Goal: Book appointment/travel/reservation

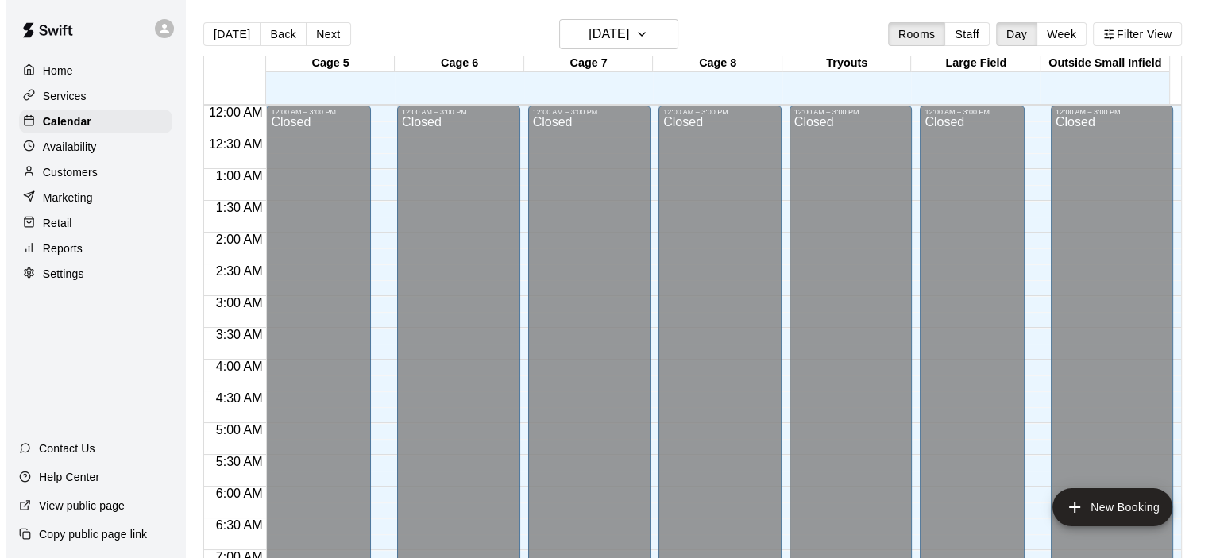
scroll to position [883, 0]
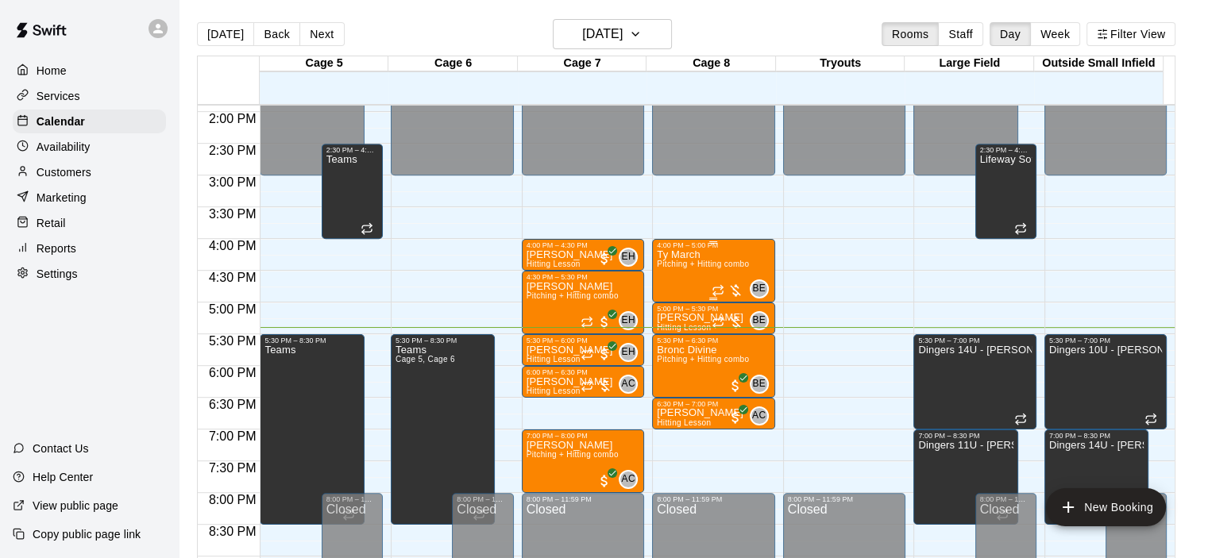
click at [735, 280] on div "BE 0" at bounding box center [740, 289] width 57 height 19
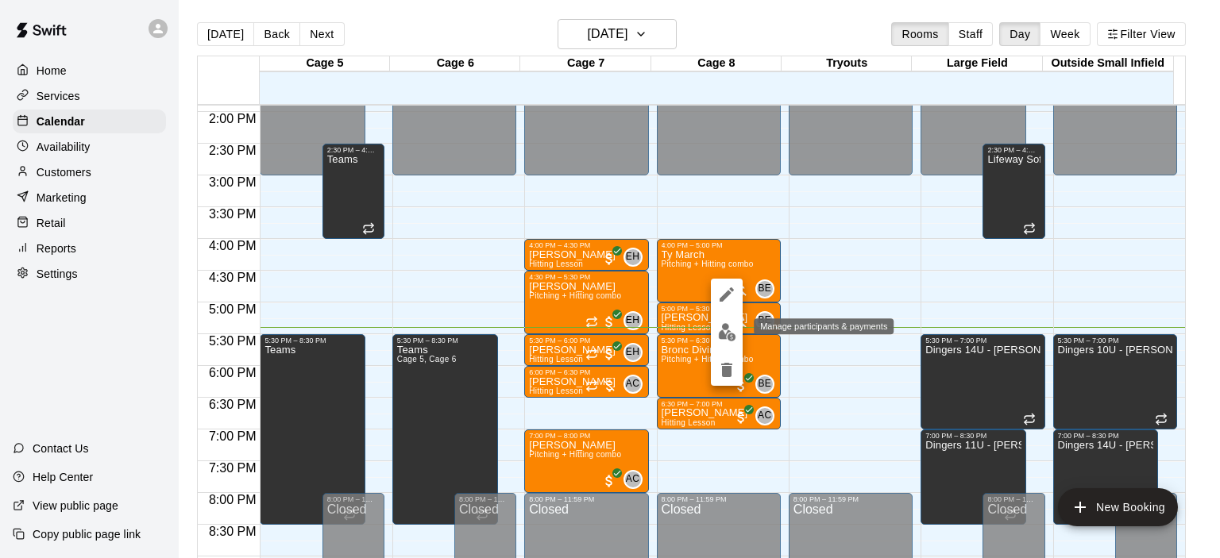
click at [720, 338] on img "edit" at bounding box center [727, 332] width 18 height 18
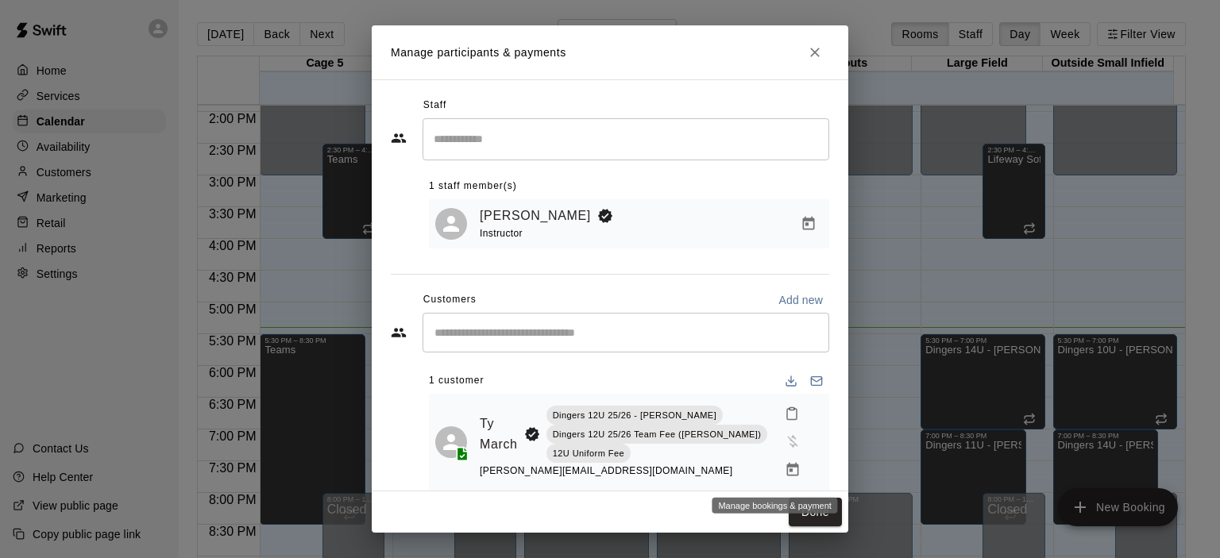
click at [785, 465] on icon "Manage bookings & payment" at bounding box center [793, 470] width 16 height 16
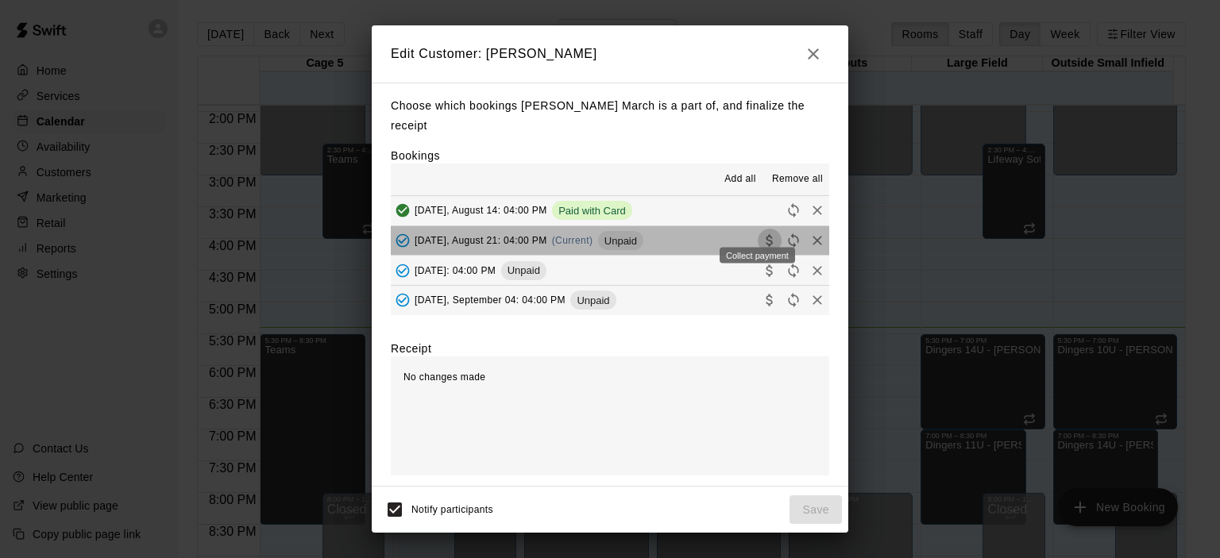
click at [762, 233] on icon "Collect payment" at bounding box center [770, 241] width 16 height 16
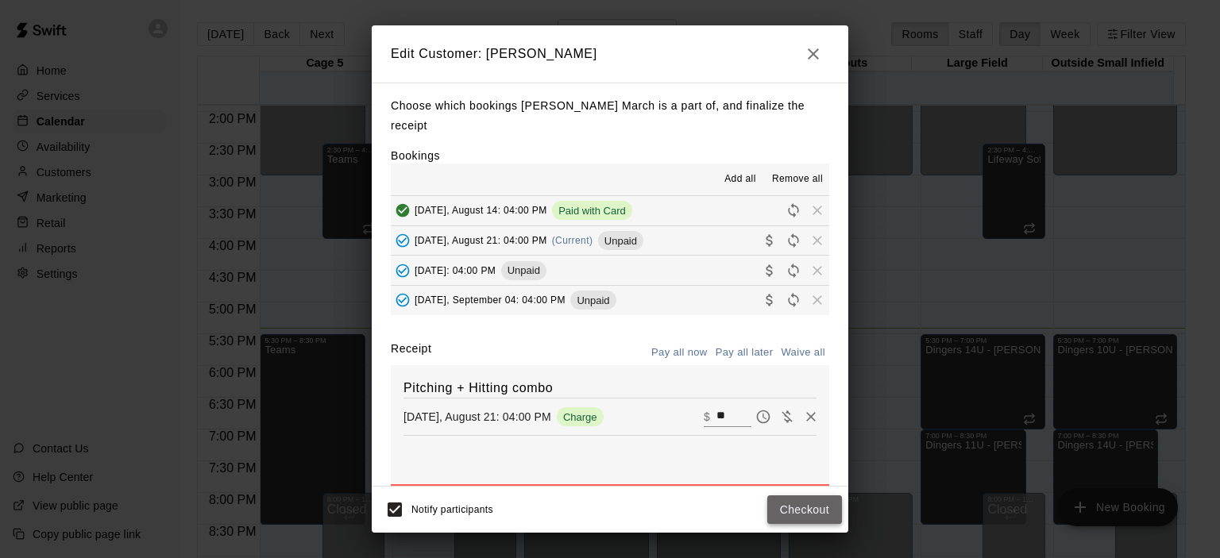
click at [794, 507] on button "Checkout" at bounding box center [804, 510] width 75 height 29
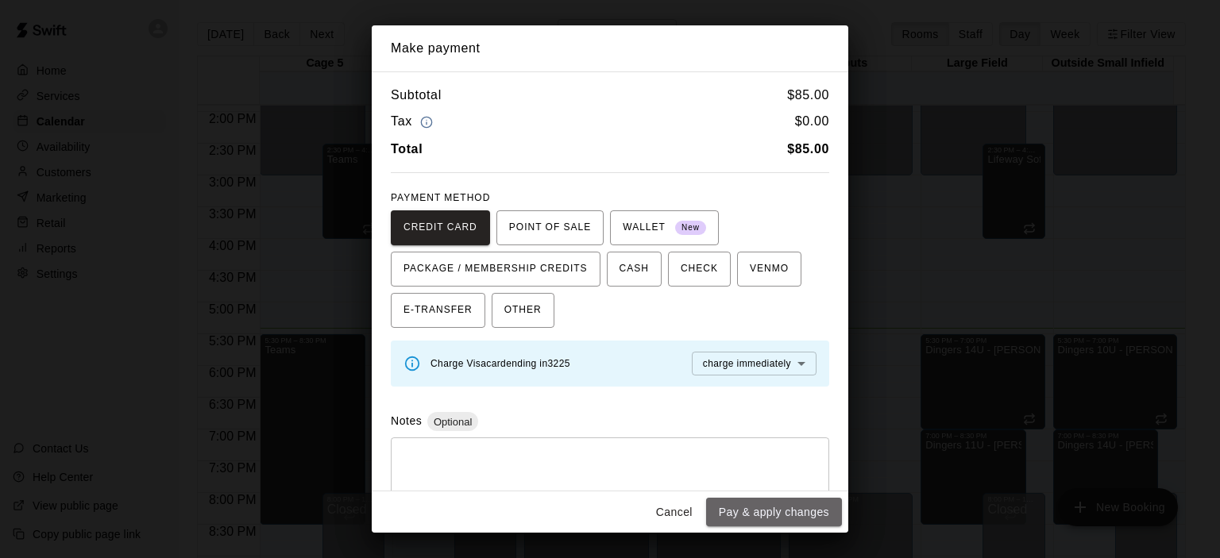
click at [794, 507] on button "Pay & apply changes" at bounding box center [774, 512] width 136 height 29
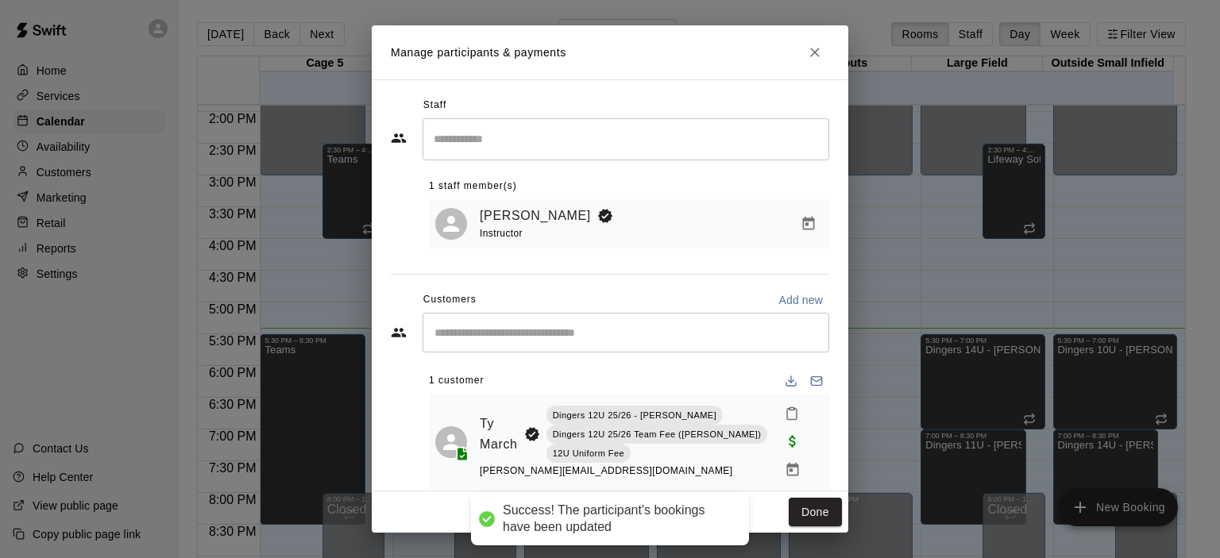
click at [794, 507] on button "Done" at bounding box center [815, 512] width 53 height 29
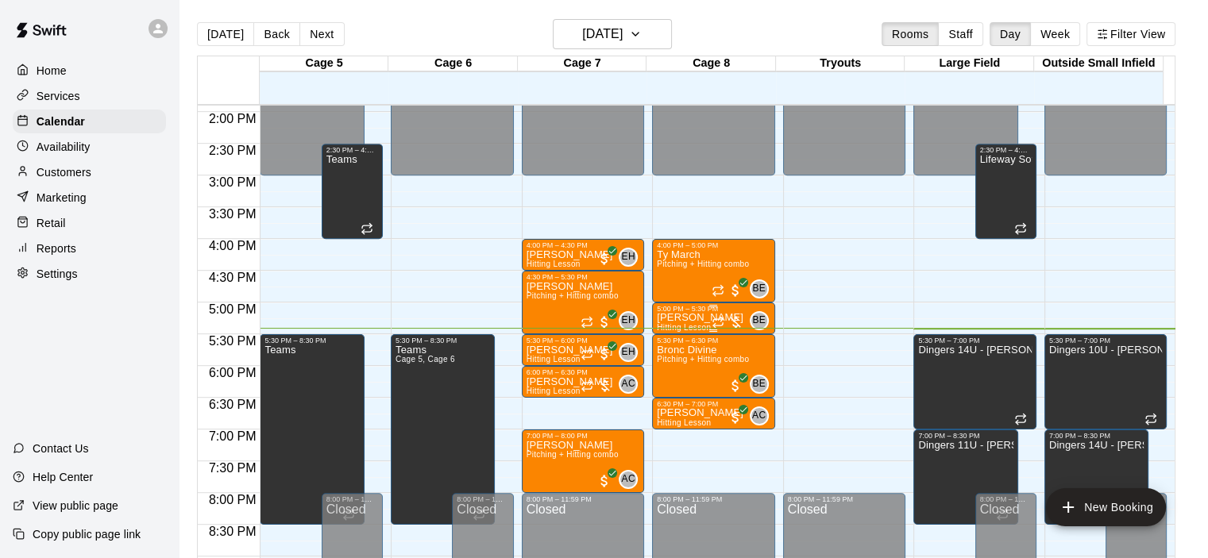
click at [734, 317] on div at bounding box center [728, 322] width 32 height 16
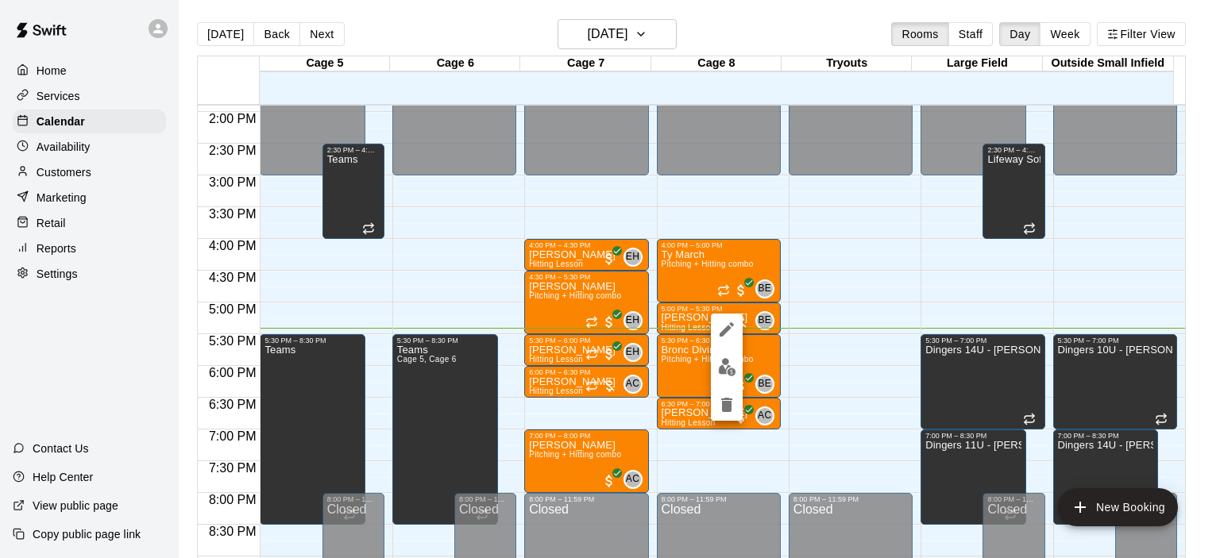
click at [600, 136] on div at bounding box center [610, 279] width 1220 height 558
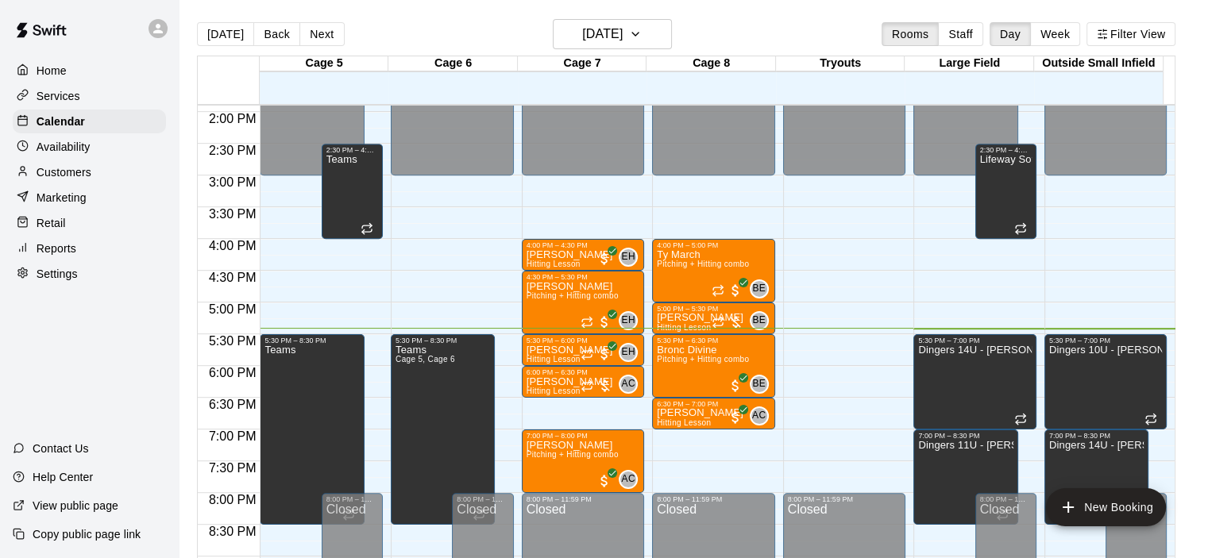
drag, startPoint x: 701, startPoint y: 555, endPoint x: 534, endPoint y: 9, distance: 571.3
click at [534, 9] on main "Today Back Next Thursday Aug 21 Rooms Staff Day Week Filter View Cage 5 21 Thu …" at bounding box center [693, 292] width 1029 height 584
click at [730, 317] on div at bounding box center [728, 322] width 32 height 16
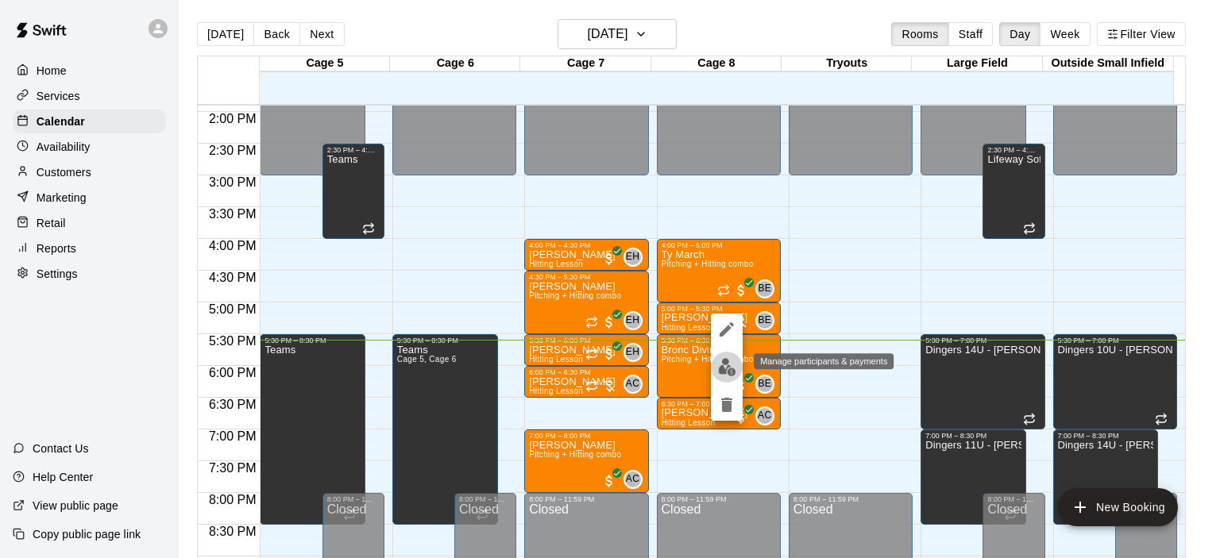
click at [730, 369] on img "edit" at bounding box center [727, 367] width 18 height 18
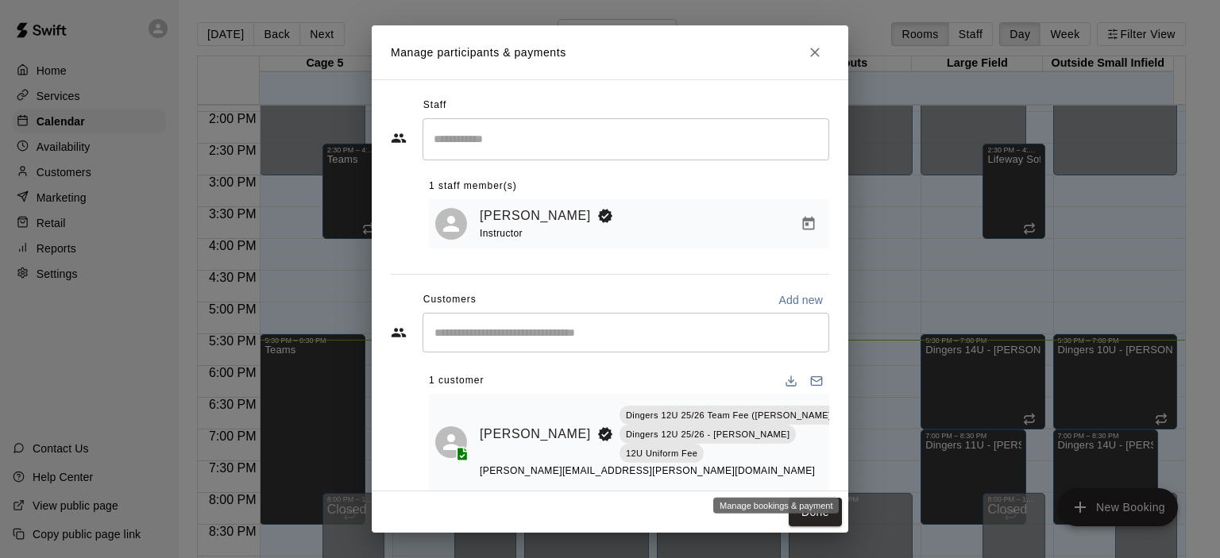
click at [841, 460] on button "Manage bookings & payment" at bounding box center [855, 470] width 29 height 29
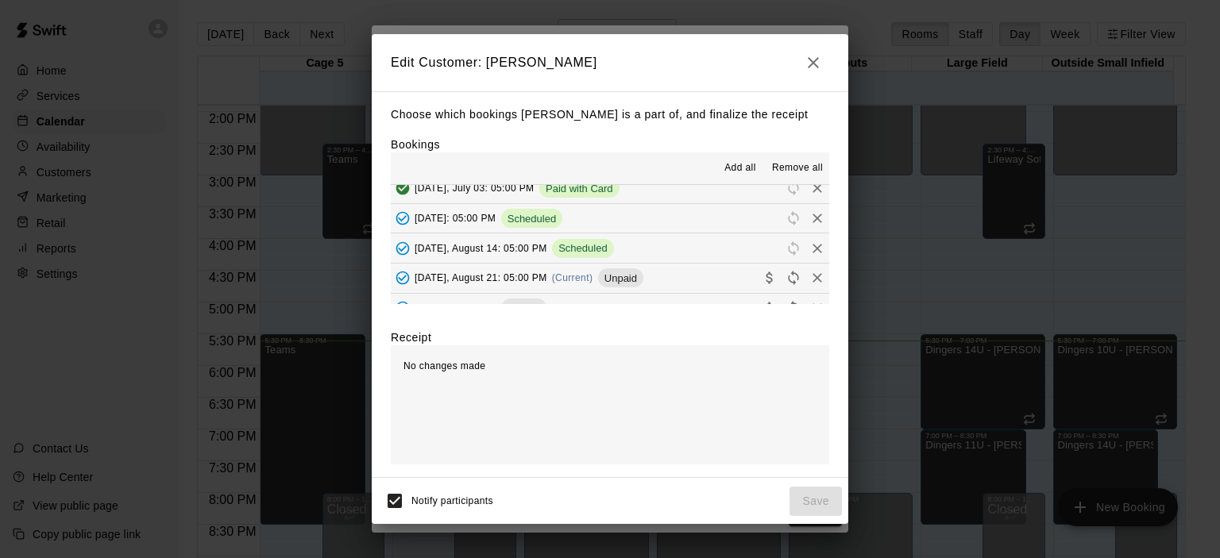
scroll to position [397, 0]
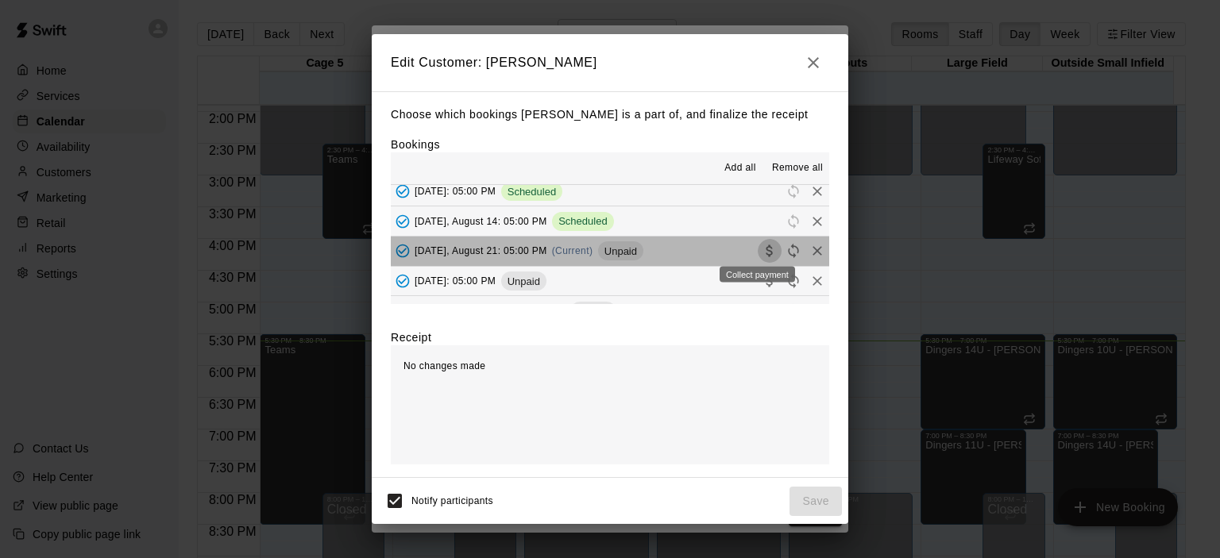
click at [766, 248] on button "Collect payment" at bounding box center [770, 251] width 24 height 24
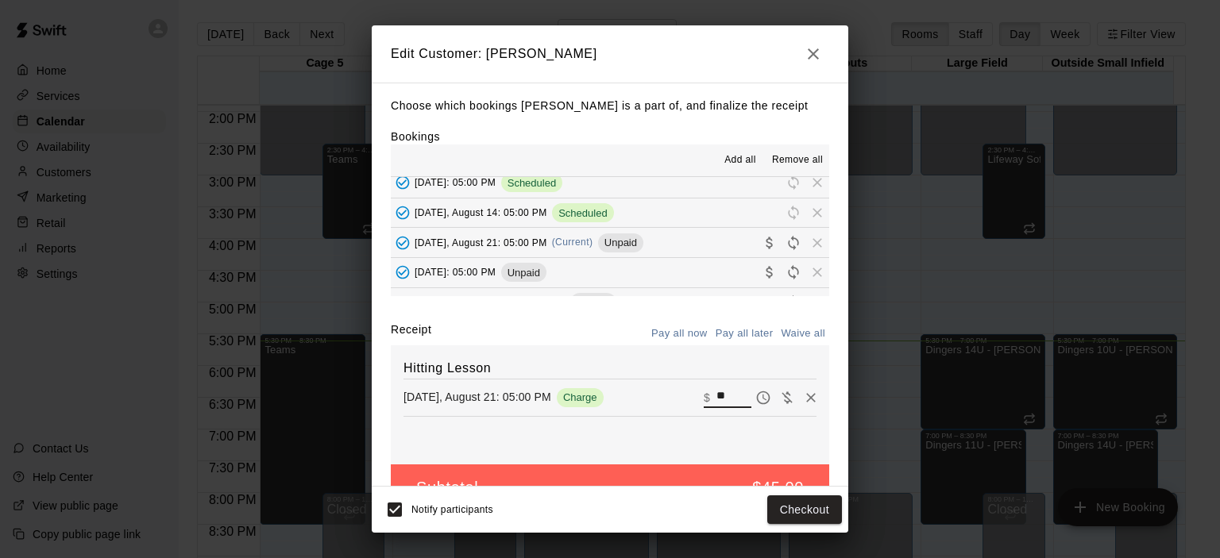
click at [716, 400] on input "**" at bounding box center [733, 398] width 35 height 21
type input "*"
type input "**"
click at [825, 514] on button "Checkout" at bounding box center [804, 510] width 75 height 29
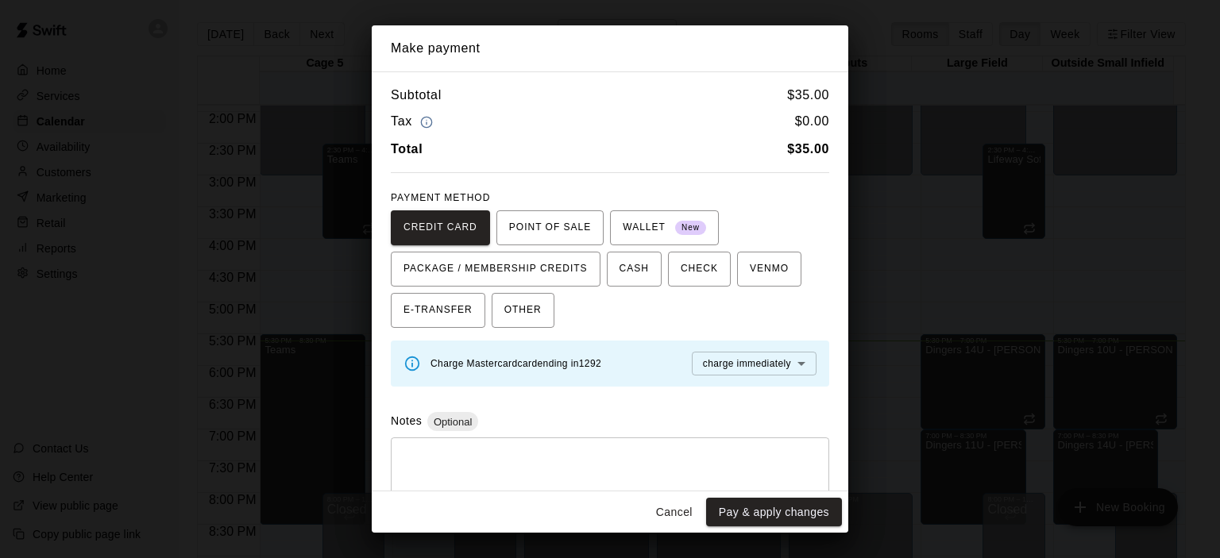
click at [825, 514] on button "Pay & apply changes" at bounding box center [774, 512] width 136 height 29
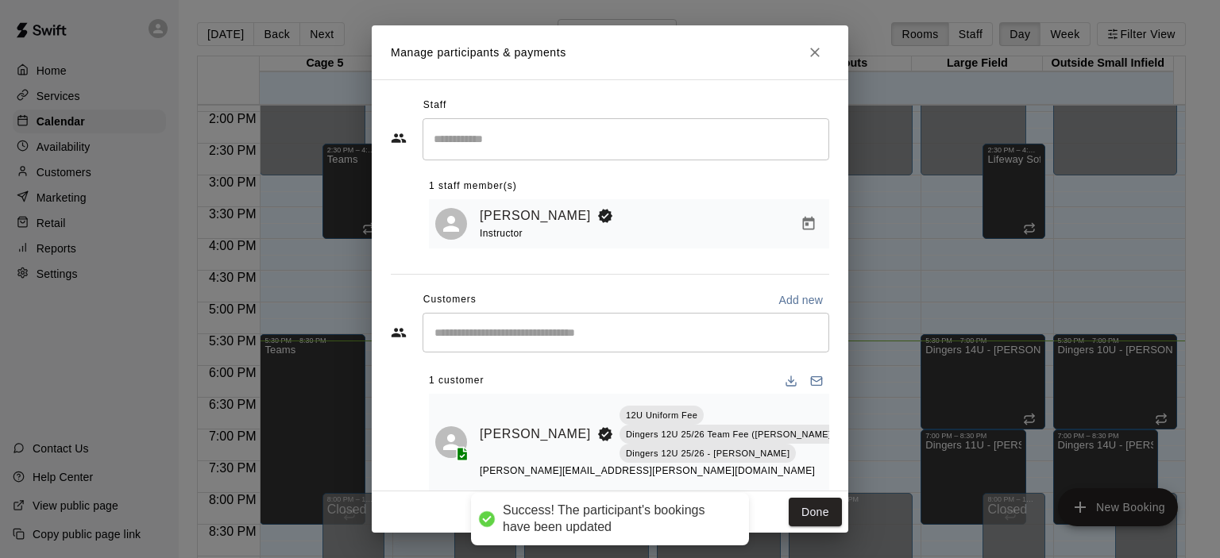
click at [825, 514] on button "Done" at bounding box center [815, 512] width 53 height 29
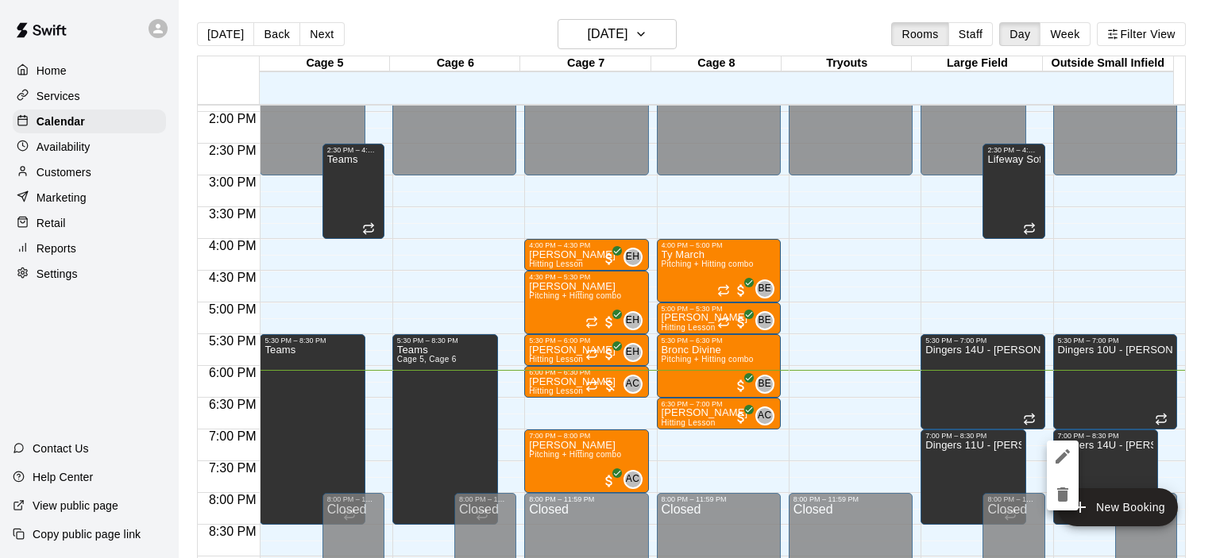
click at [616, 37] on div at bounding box center [610, 279] width 1220 height 558
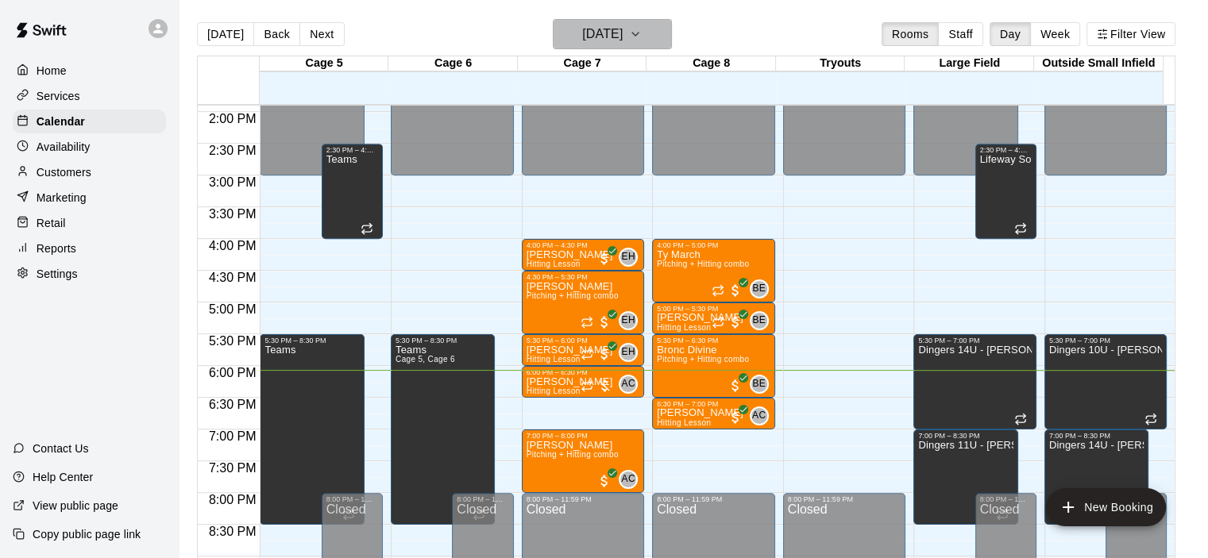
click at [582, 37] on h6 "Thursday Aug 21" at bounding box center [602, 34] width 41 height 22
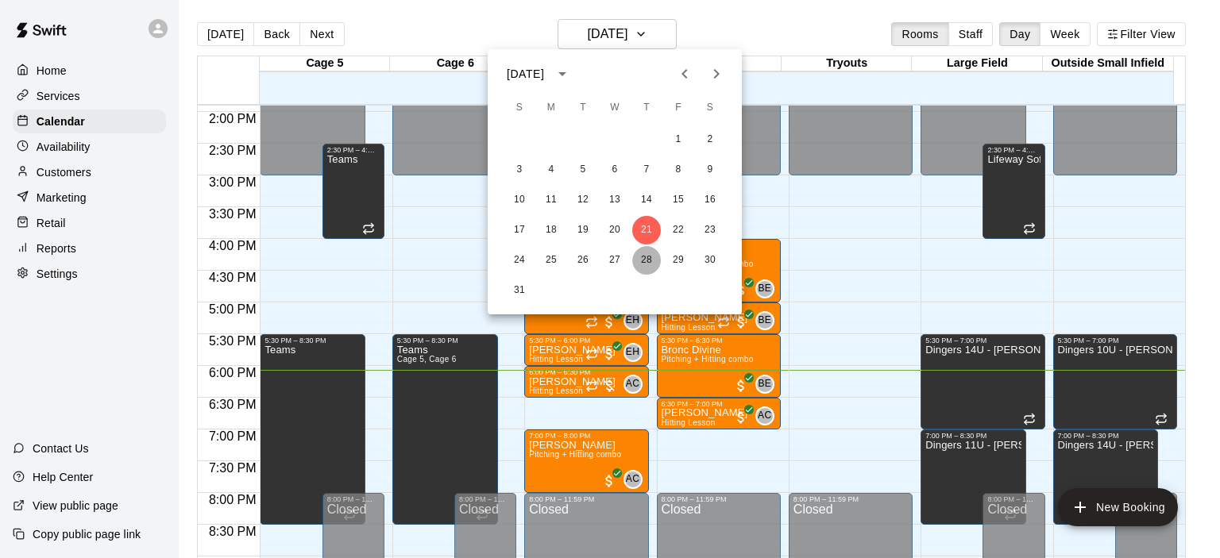
click at [638, 266] on button "28" at bounding box center [646, 260] width 29 height 29
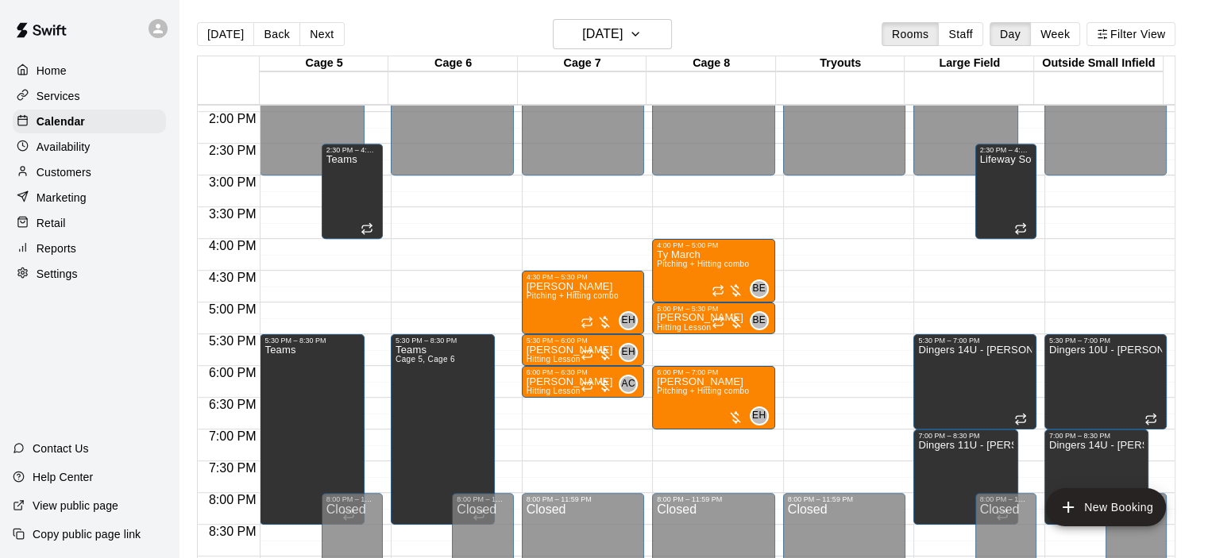
click at [620, 17] on main "Today Back Next Thursday Aug 28 Rooms Staff Day Week Filter View Cage 5 28 Thu …" at bounding box center [693, 292] width 1029 height 584
click at [619, 28] on h6 "Thursday Aug 28" at bounding box center [602, 34] width 41 height 22
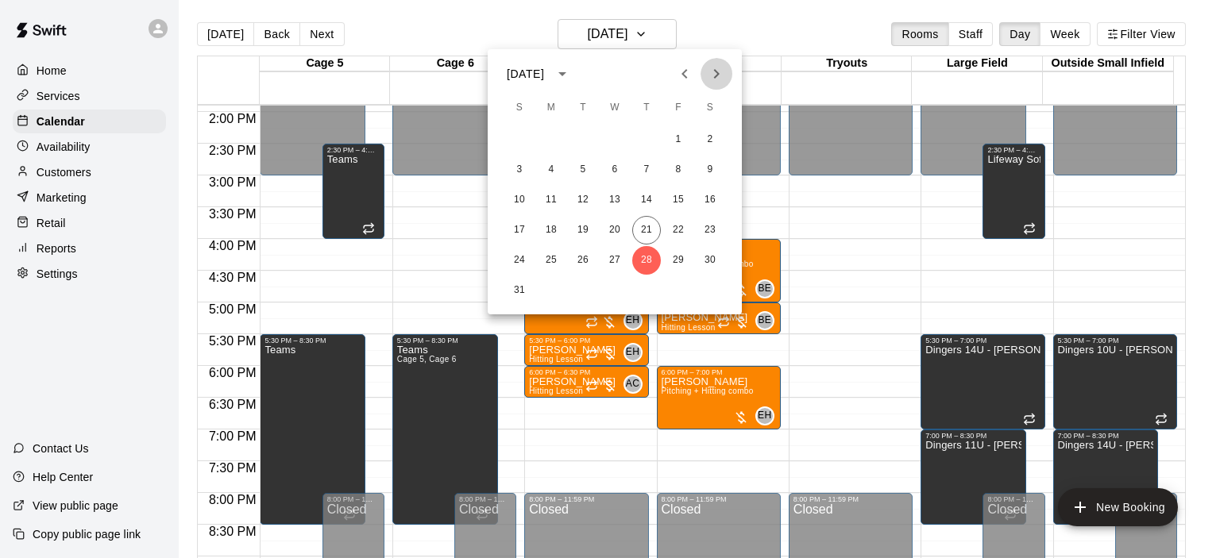
click at [708, 83] on button "Next month" at bounding box center [716, 74] width 32 height 32
click at [651, 138] on button "4" at bounding box center [646, 139] width 29 height 29
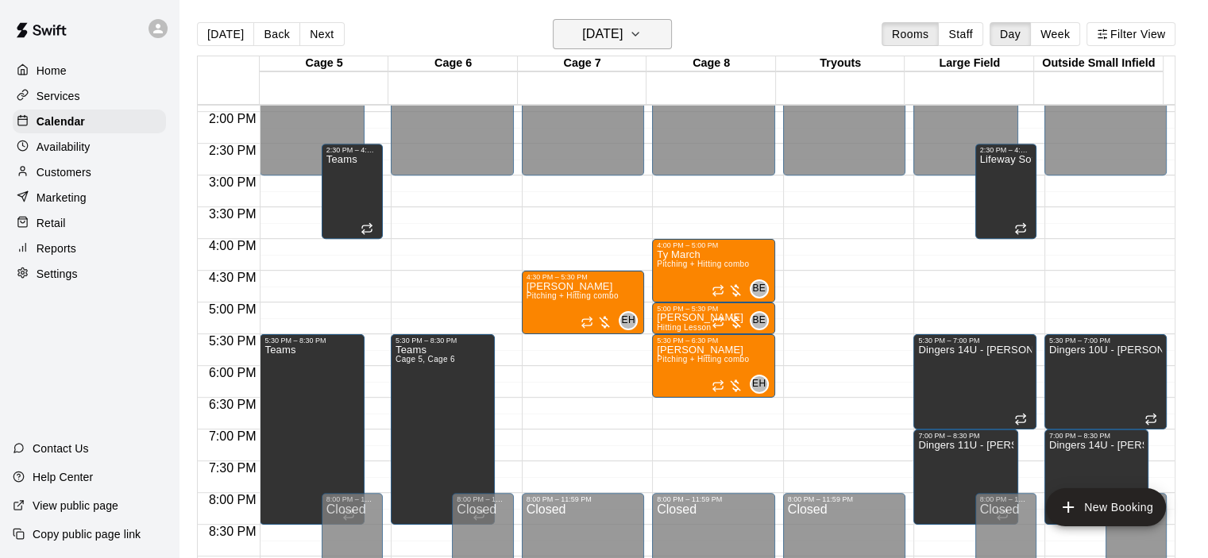
click at [582, 27] on h6 "Thursday Sep 04" at bounding box center [602, 34] width 41 height 22
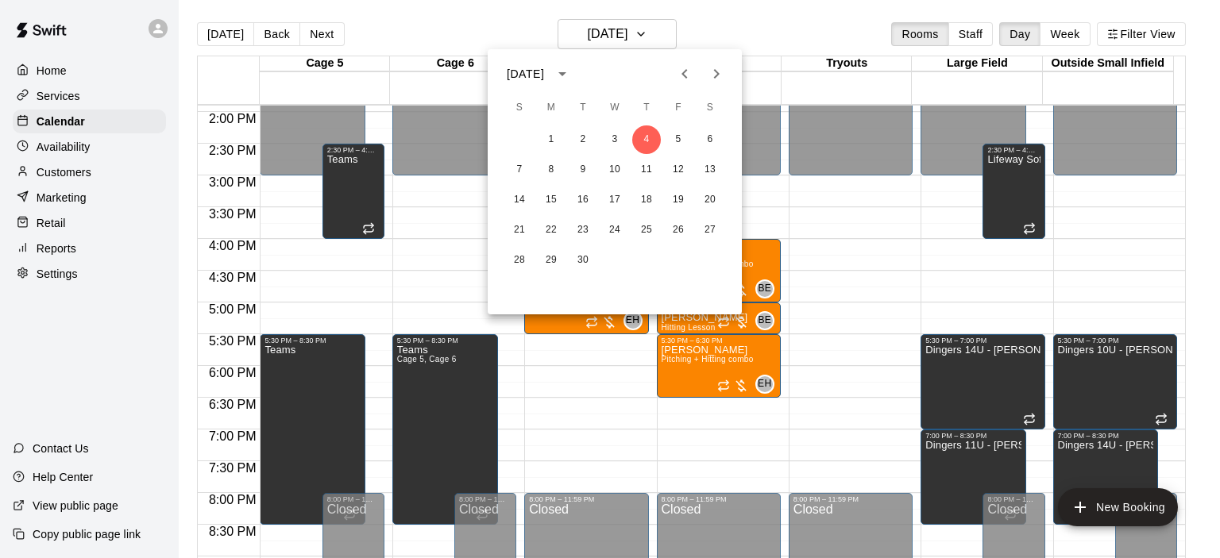
click at [645, 34] on div at bounding box center [610, 279] width 1220 height 558
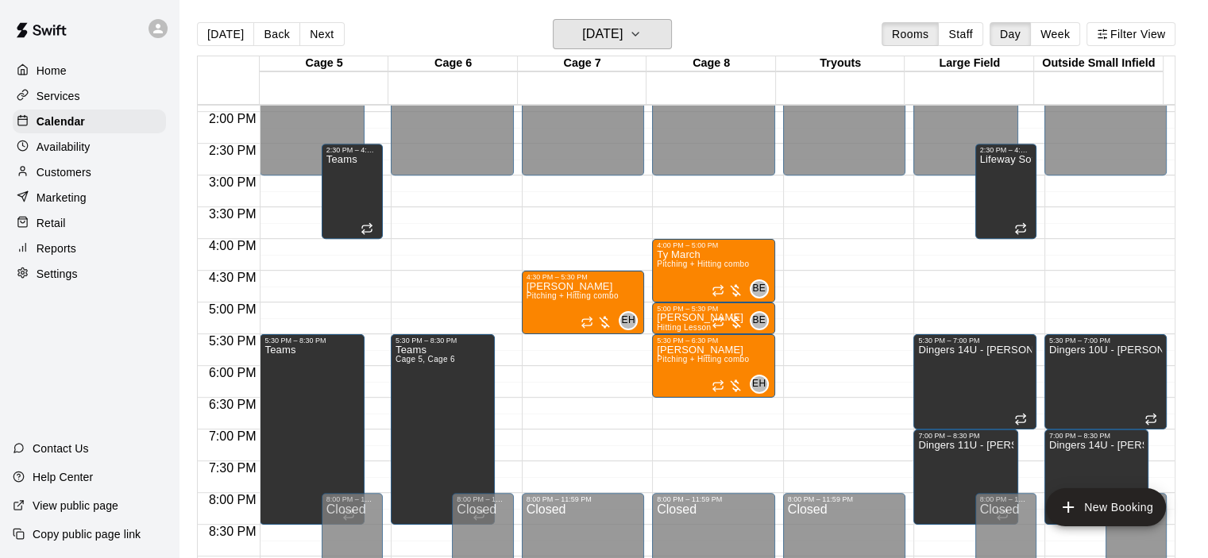
click at [623, 34] on h6 "Thursday Sep 04" at bounding box center [602, 34] width 41 height 22
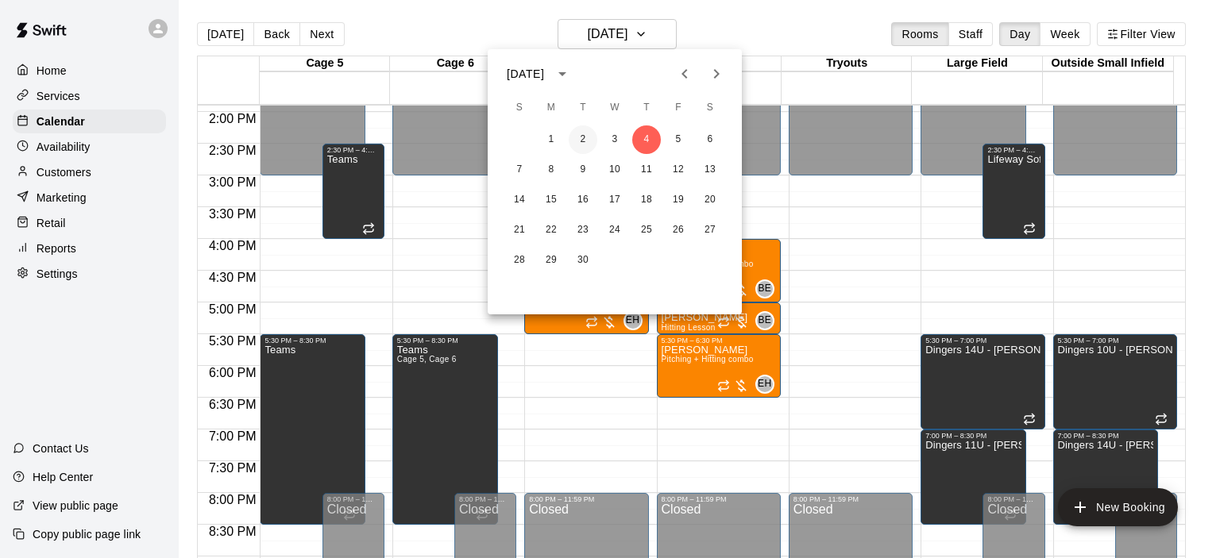
click at [587, 134] on button "2" at bounding box center [583, 139] width 29 height 29
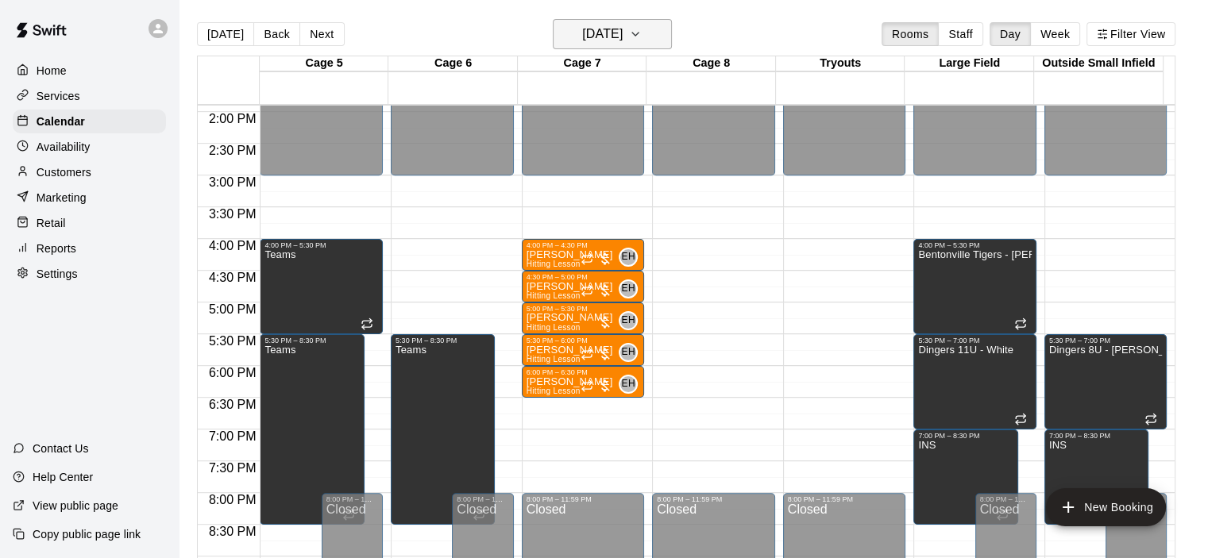
click at [623, 31] on h6 "Tuesday Sep 02" at bounding box center [602, 34] width 41 height 22
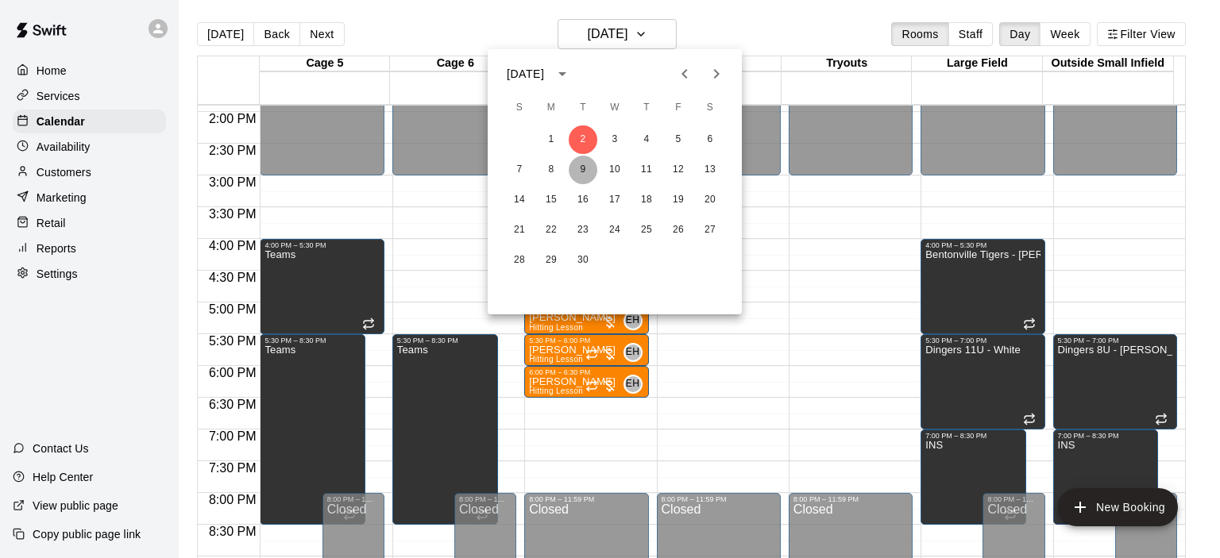
click at [579, 177] on button "9" at bounding box center [583, 170] width 29 height 29
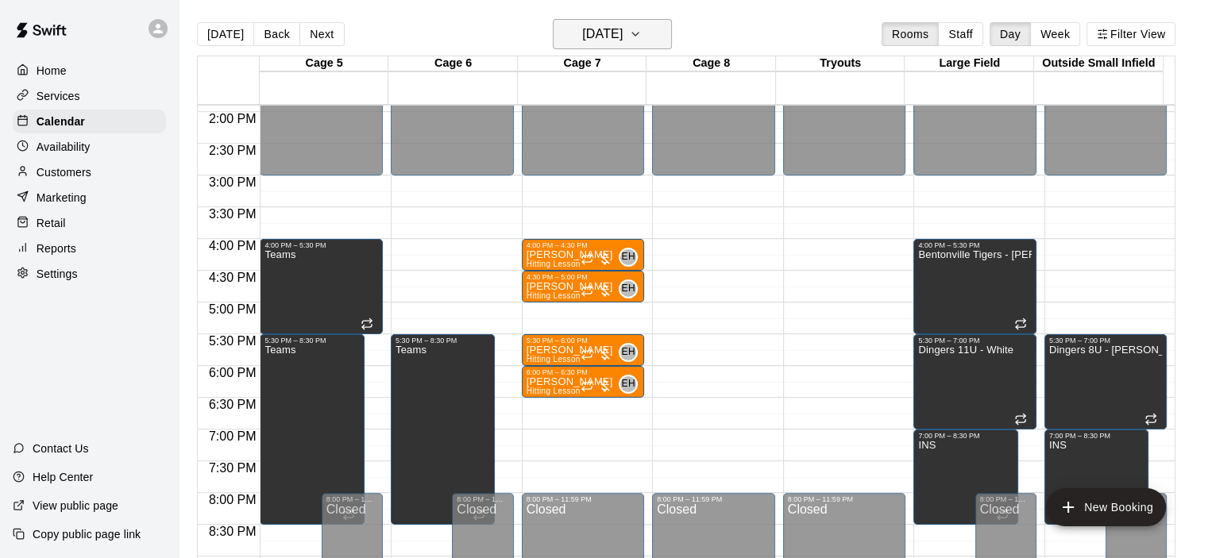
click at [591, 44] on h6 "Tuesday Sep 09" at bounding box center [602, 34] width 41 height 22
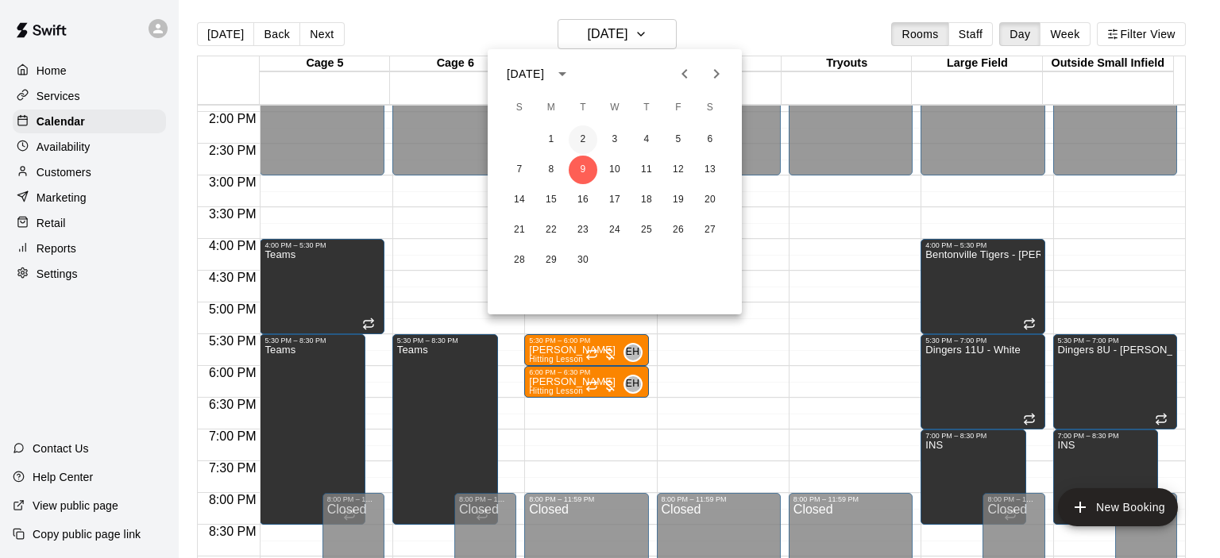
click at [573, 138] on button "2" at bounding box center [583, 139] width 29 height 29
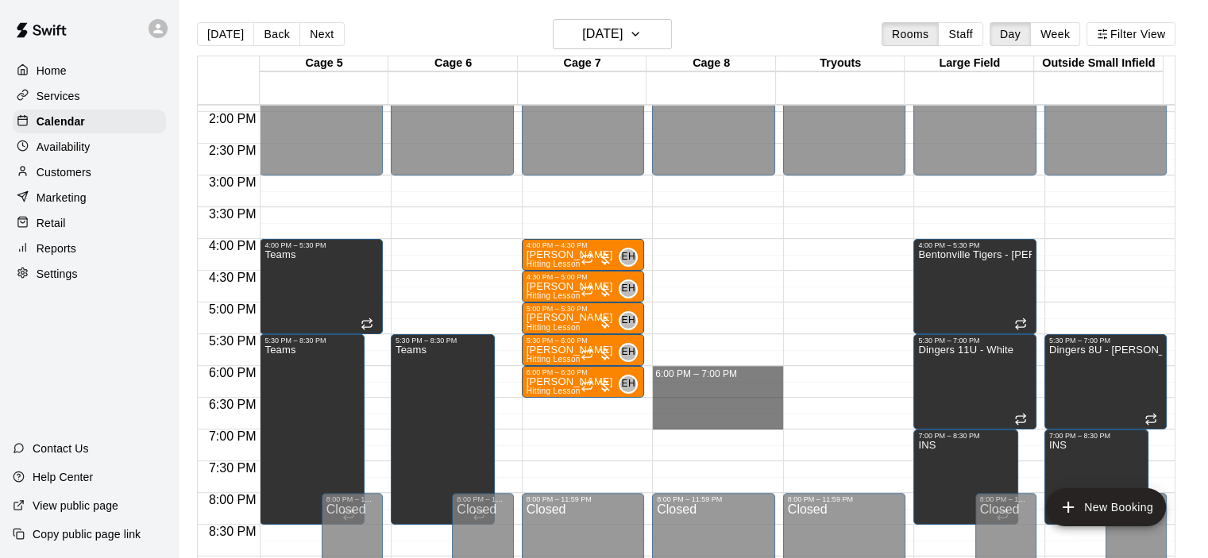
drag, startPoint x: 680, startPoint y: 369, endPoint x: 687, endPoint y: 422, distance: 52.9
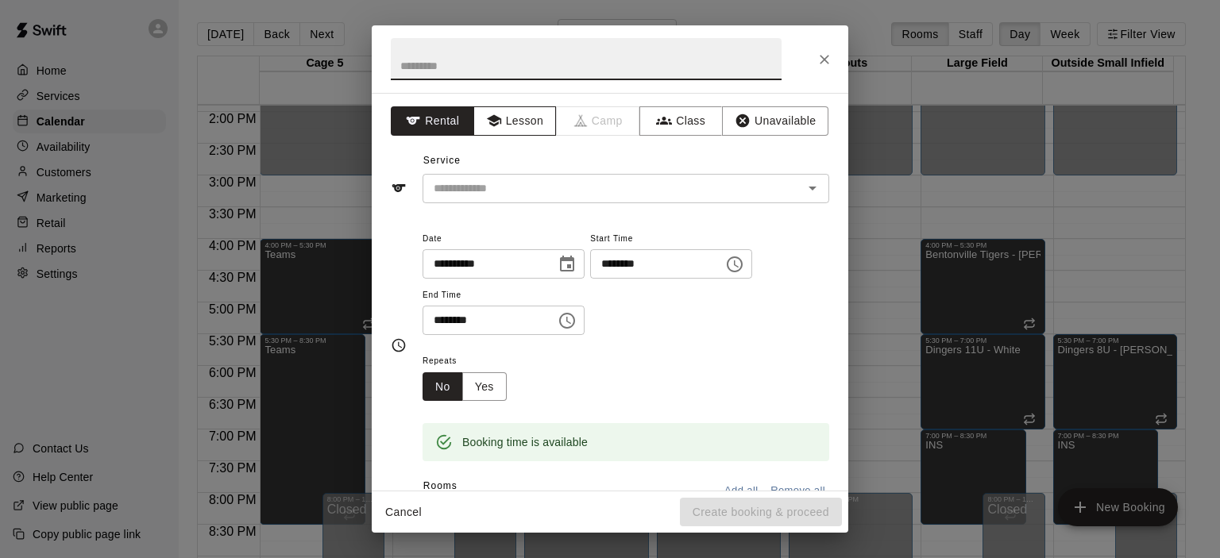
click at [540, 125] on button "Lesson" at bounding box center [514, 120] width 83 height 29
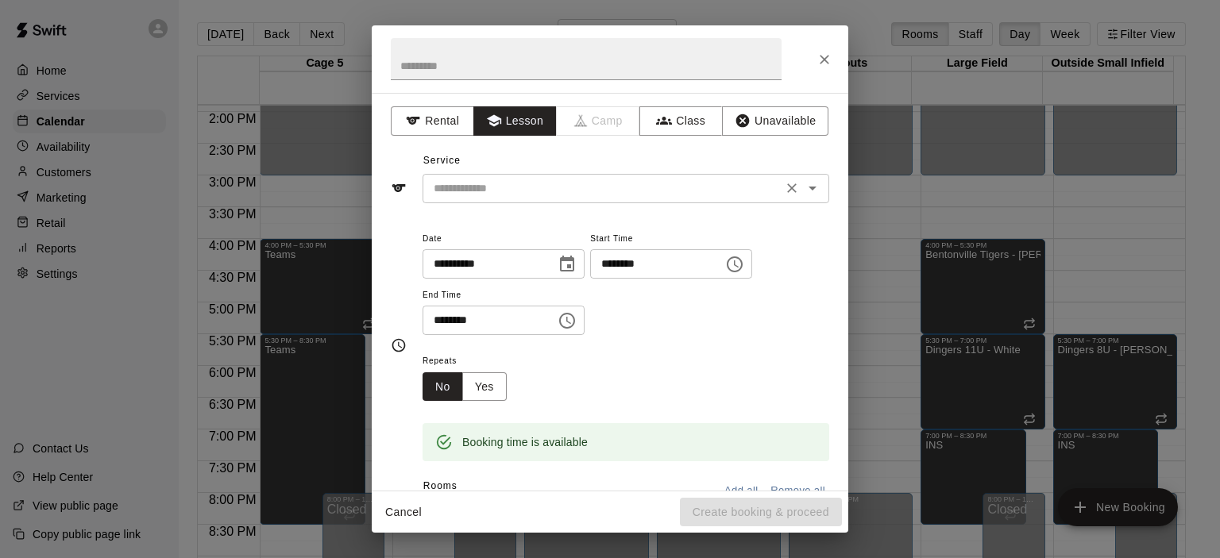
click at [561, 171] on div "Service ​" at bounding box center [610, 176] width 438 height 55
click at [560, 174] on div "​" at bounding box center [625, 188] width 407 height 29
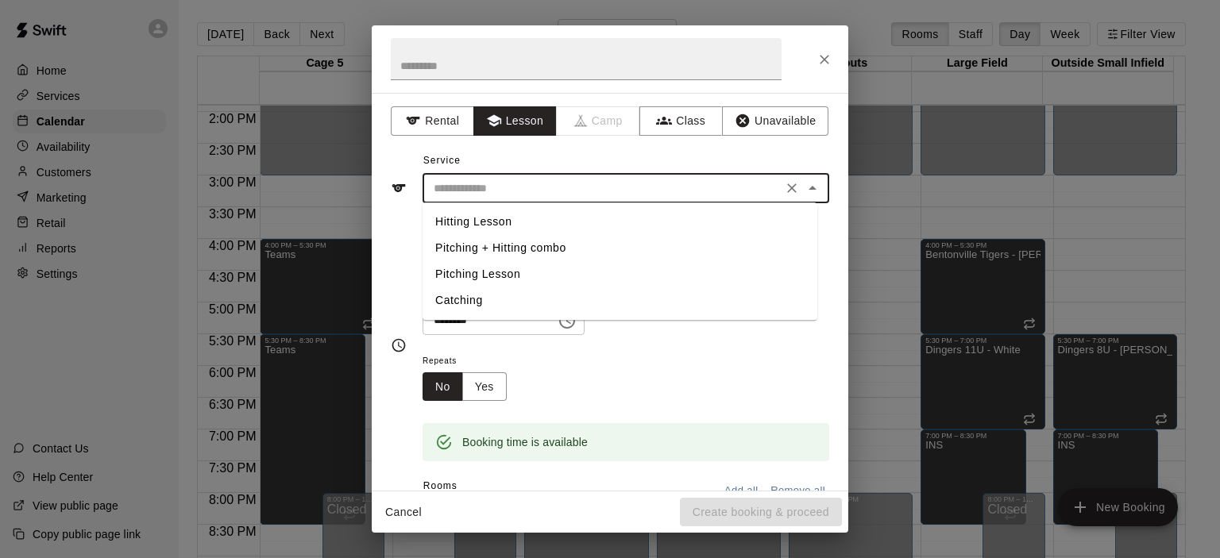
click at [553, 245] on li "Pitching + Hitting combo" at bounding box center [619, 248] width 395 height 26
type input "**********"
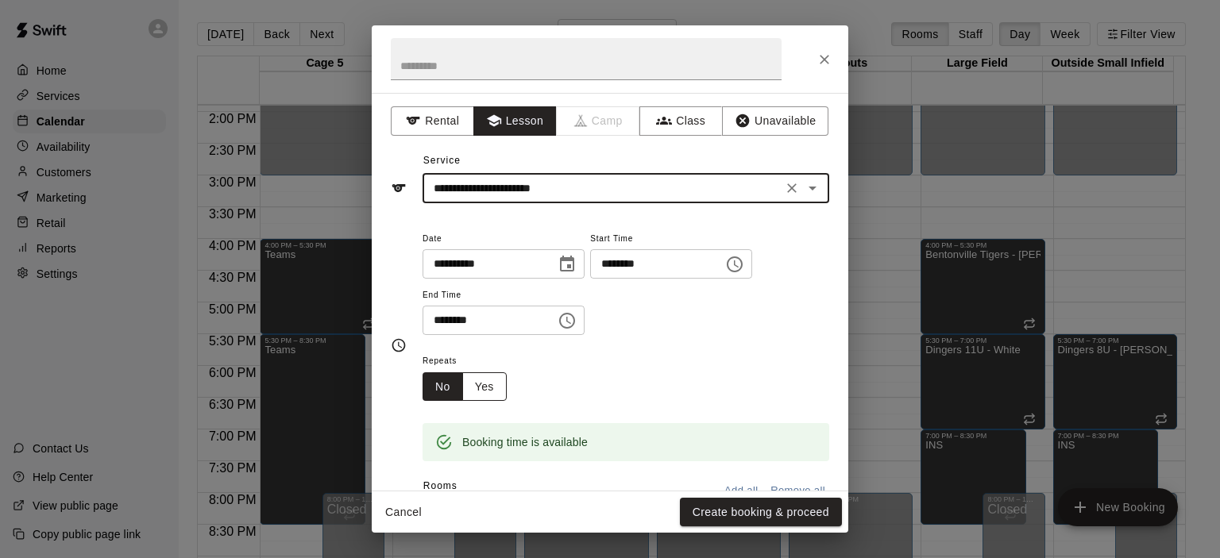
click at [488, 376] on button "Yes" at bounding box center [484, 386] width 44 height 29
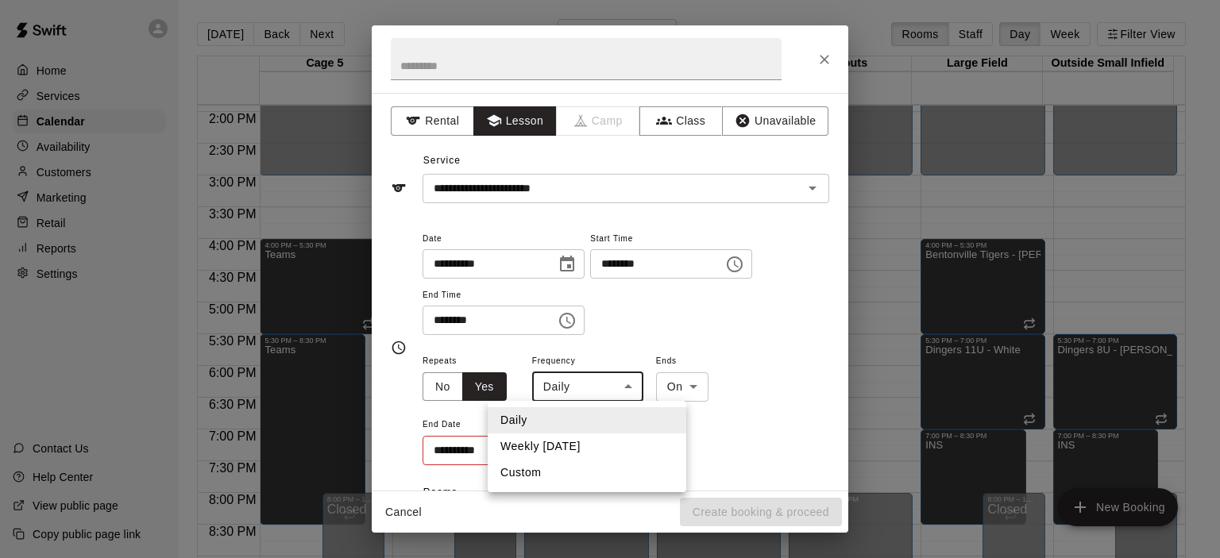
click at [564, 386] on body "Home Services Calendar Availability Customers Marketing Retail Reports Settings…" at bounding box center [610, 292] width 1220 height 584
click at [581, 448] on li "Weekly on Tuesday" at bounding box center [587, 447] width 199 height 26
type input "******"
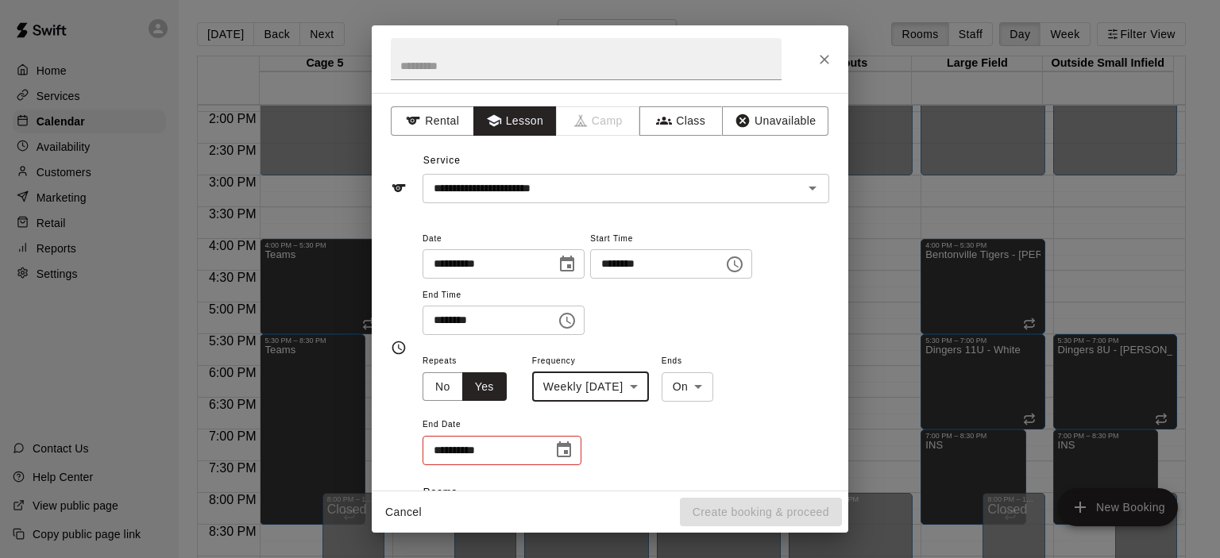
click at [574, 449] on button "Choose date" at bounding box center [564, 450] width 32 height 32
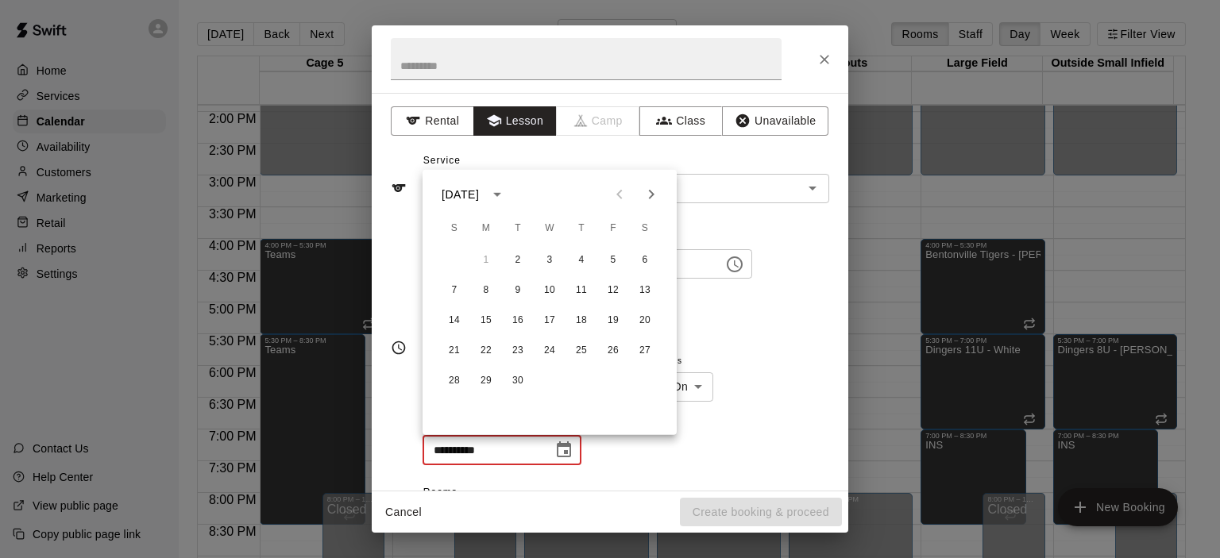
click at [654, 191] on icon "Next month" at bounding box center [651, 194] width 19 height 19
click at [505, 377] on button "28" at bounding box center [517, 381] width 29 height 29
type input "**********"
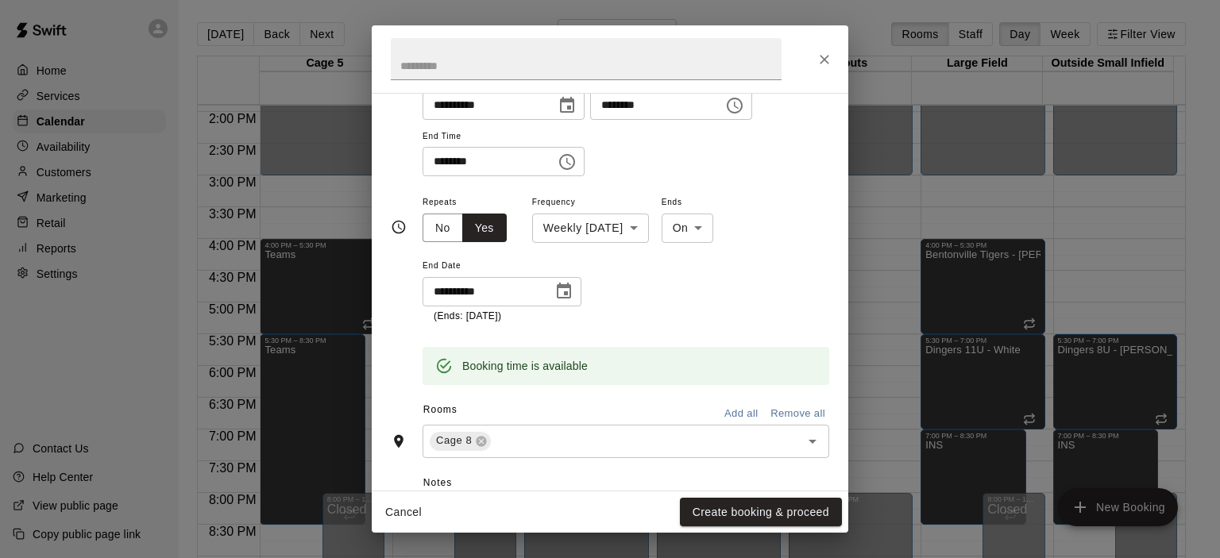
scroll to position [381, 0]
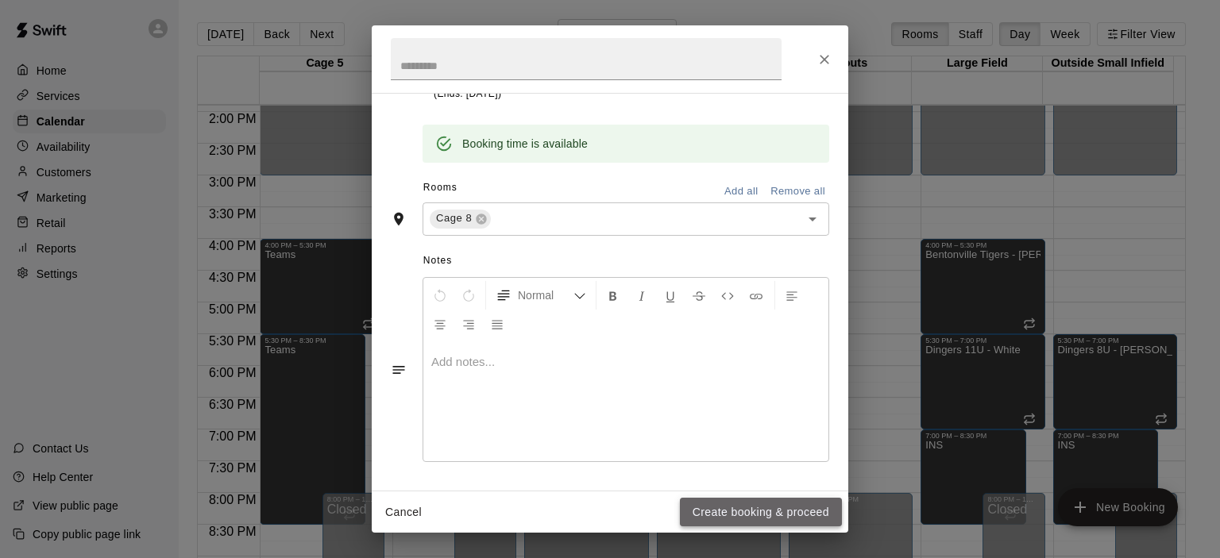
click at [724, 507] on button "Create booking & proceed" at bounding box center [761, 512] width 162 height 29
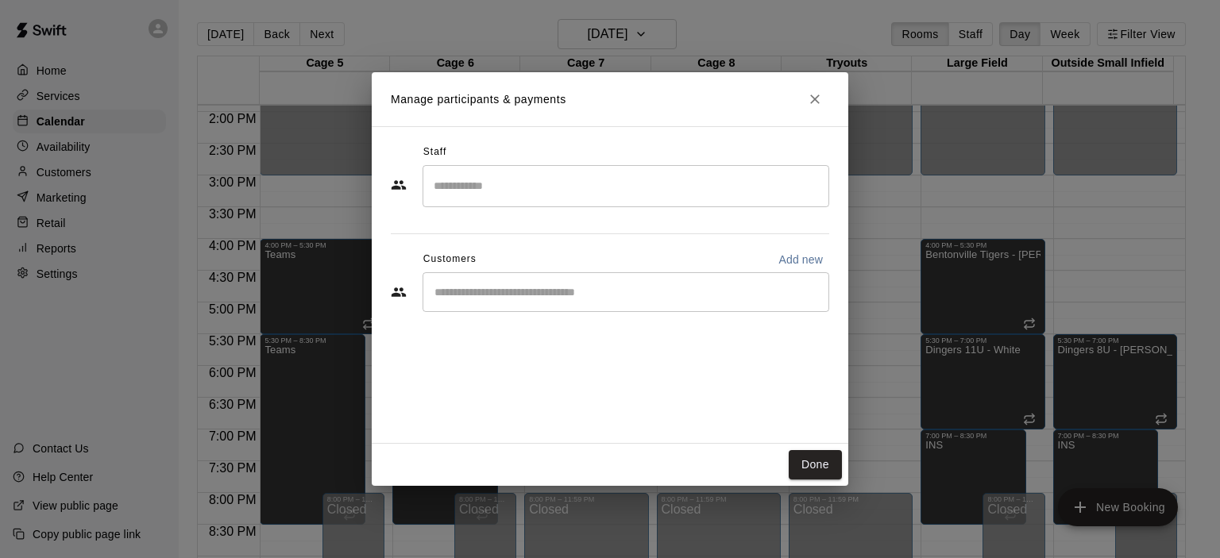
click at [469, 197] on input "Search staff" at bounding box center [626, 186] width 392 height 28
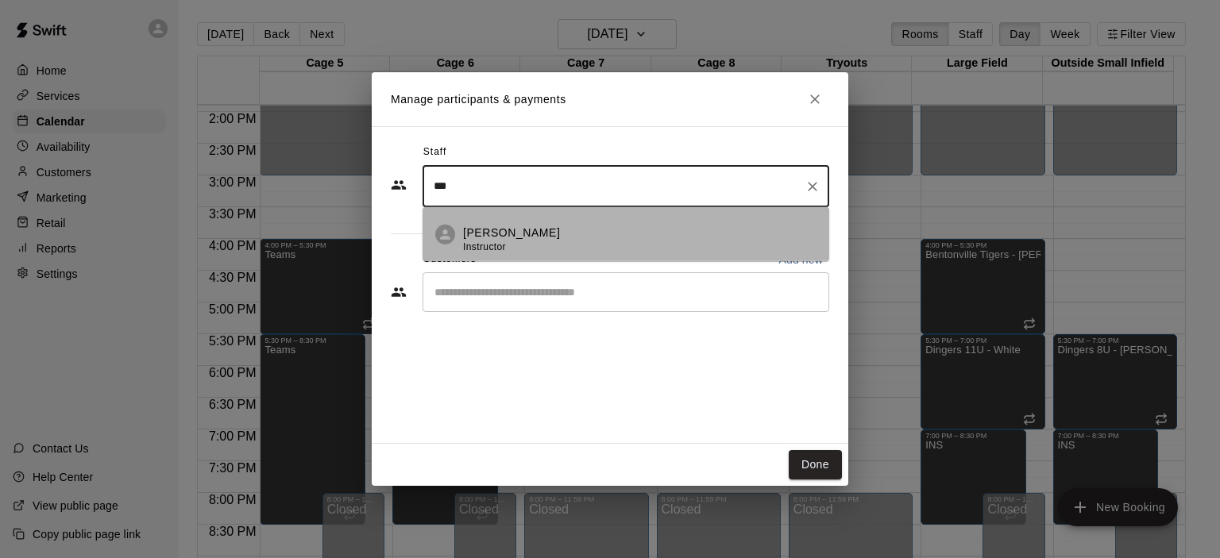
click at [446, 222] on li "Ashley Collier Instructor" at bounding box center [625, 234] width 407 height 54
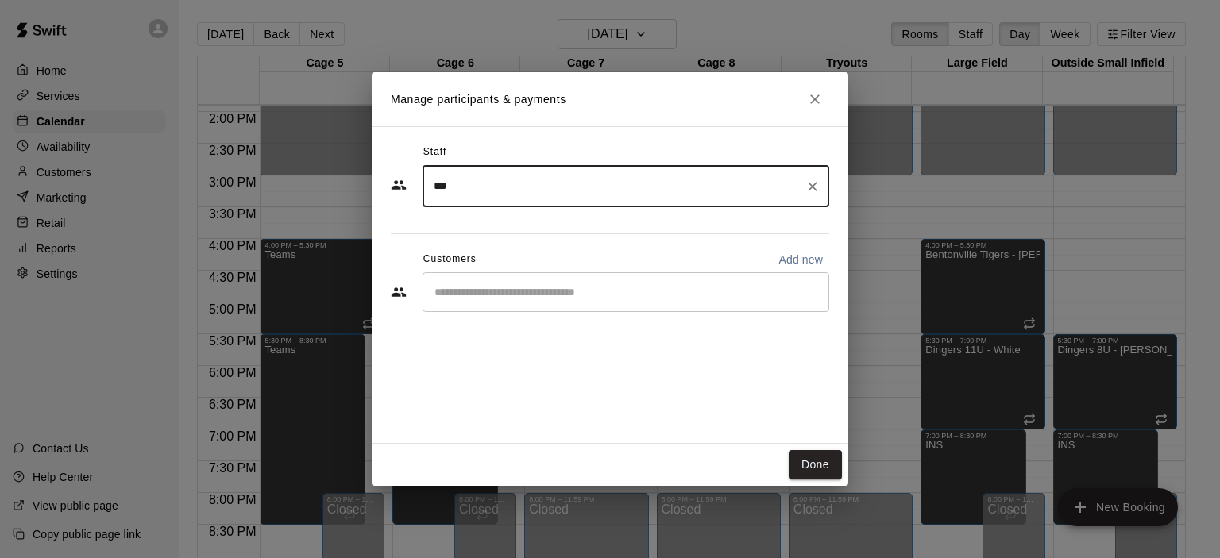
type input "***"
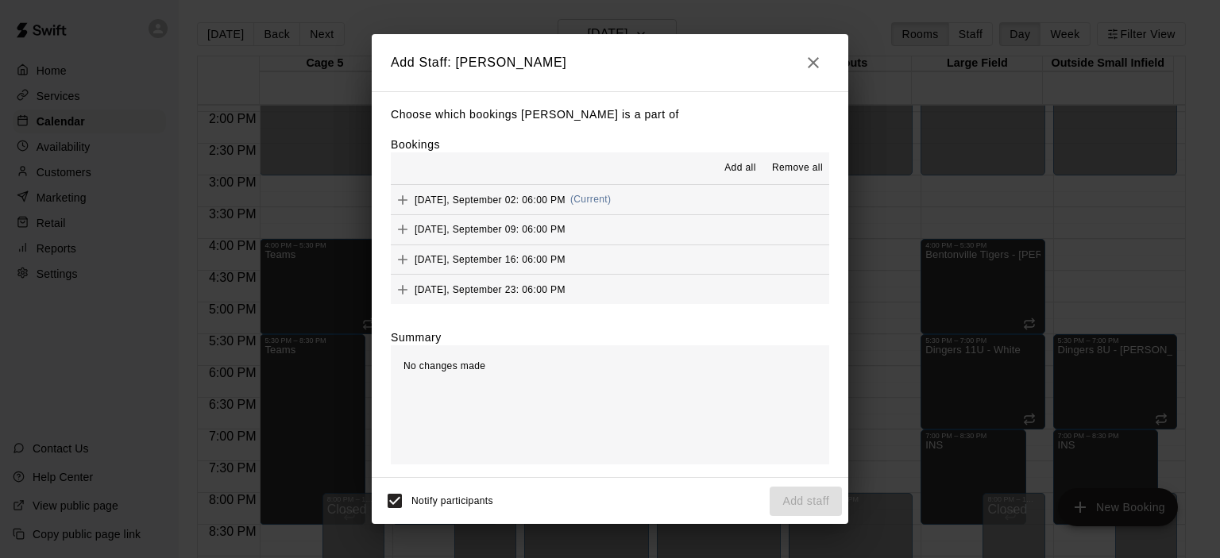
drag, startPoint x: 713, startPoint y: 151, endPoint x: 729, endPoint y: 156, distance: 16.8
click at [721, 150] on div "Bookings Add all Remove all Tuesday, September 02: 06:00 PM (Current) Tuesday, …" at bounding box center [610, 221] width 438 height 168
click at [734, 164] on span "Add all" at bounding box center [740, 168] width 32 height 16
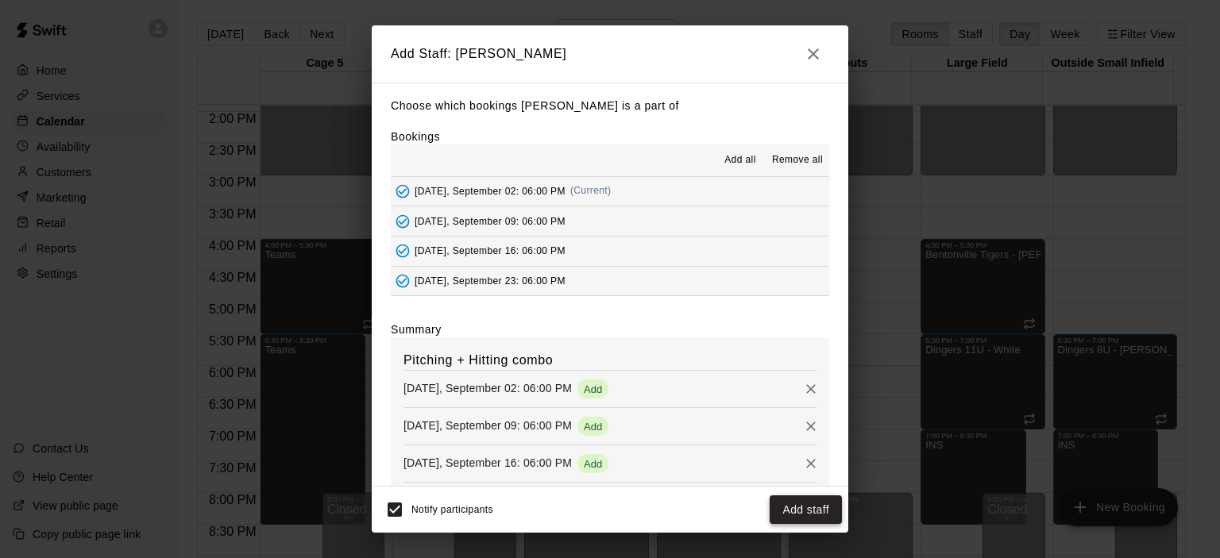
click at [807, 502] on button "Add staff" at bounding box center [806, 510] width 72 height 29
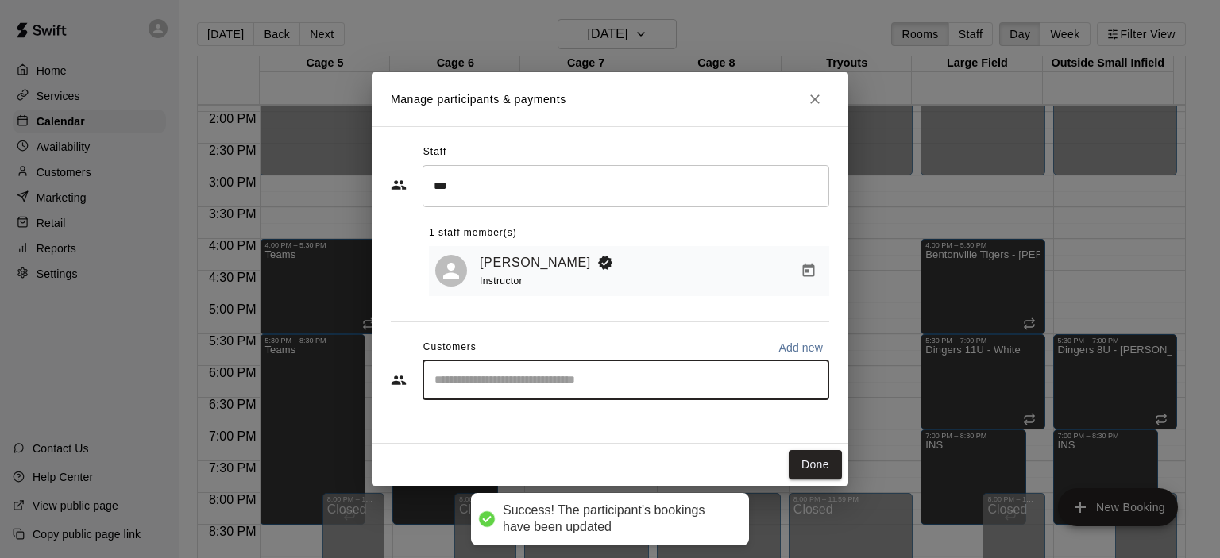
click at [515, 388] on input "Start typing to search customers..." at bounding box center [626, 380] width 392 height 16
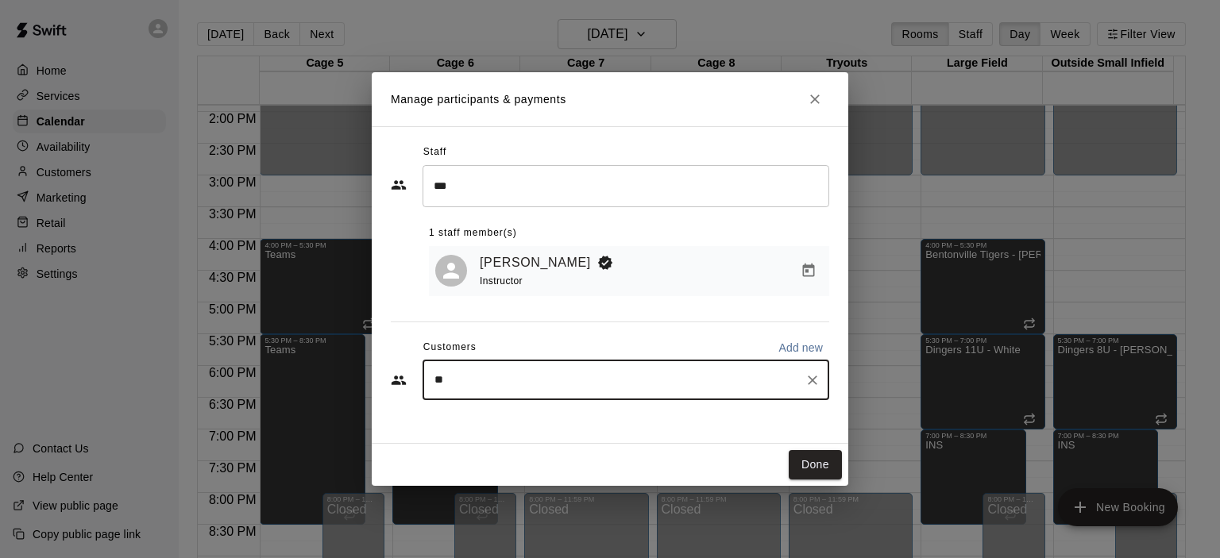
type input "***"
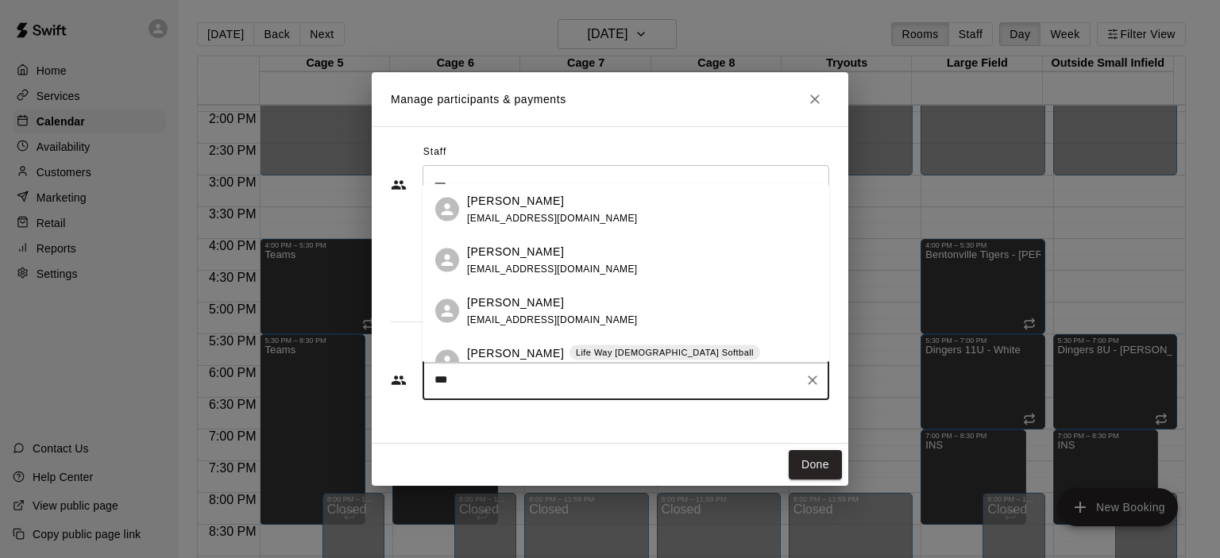
click at [495, 352] on p "Lily Moser" at bounding box center [515, 353] width 97 height 17
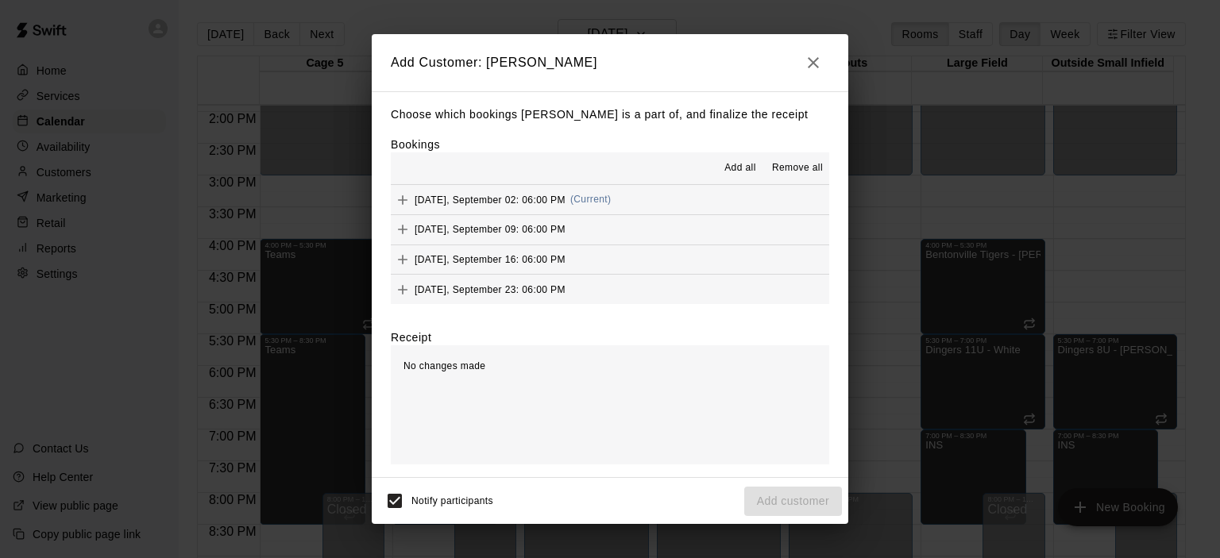
click at [750, 168] on span "Add all" at bounding box center [740, 168] width 32 height 16
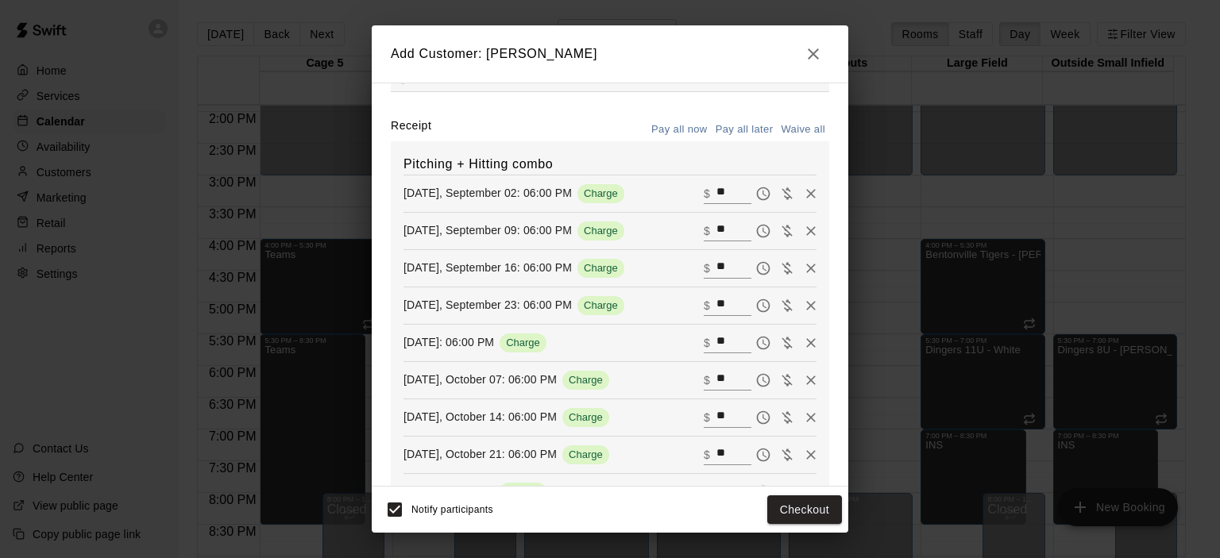
scroll to position [63, 0]
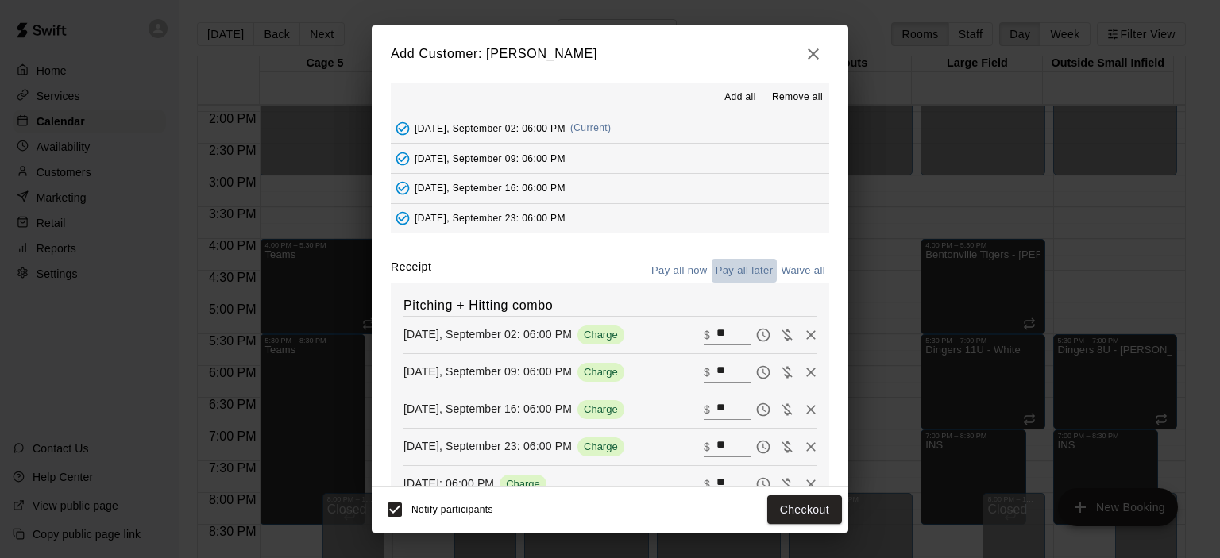
click at [716, 266] on button "Pay all later" at bounding box center [745, 271] width 66 height 25
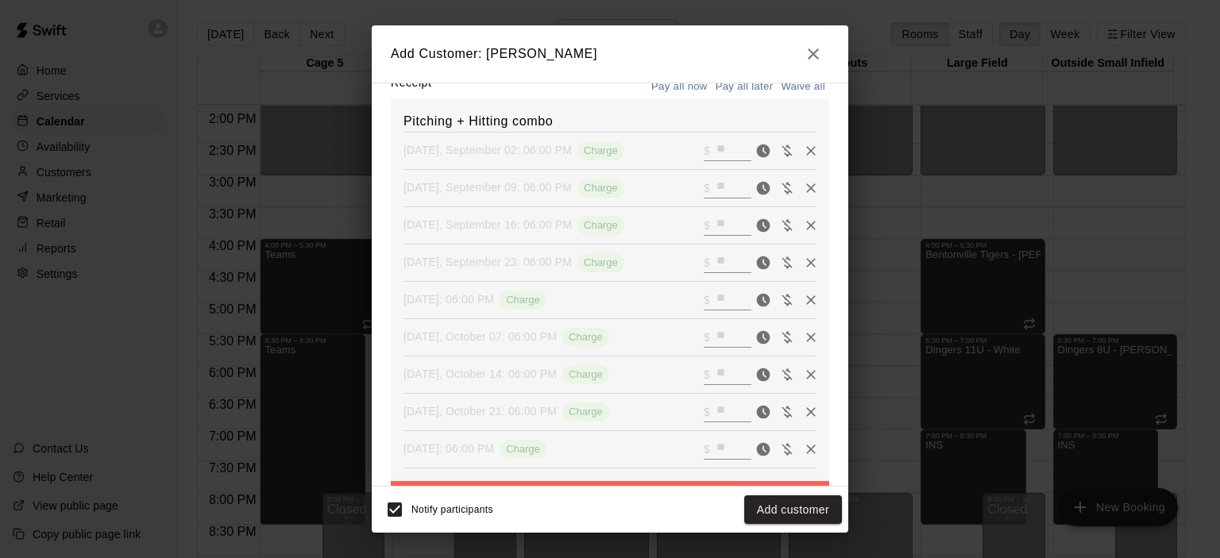
scroll to position [301, 0]
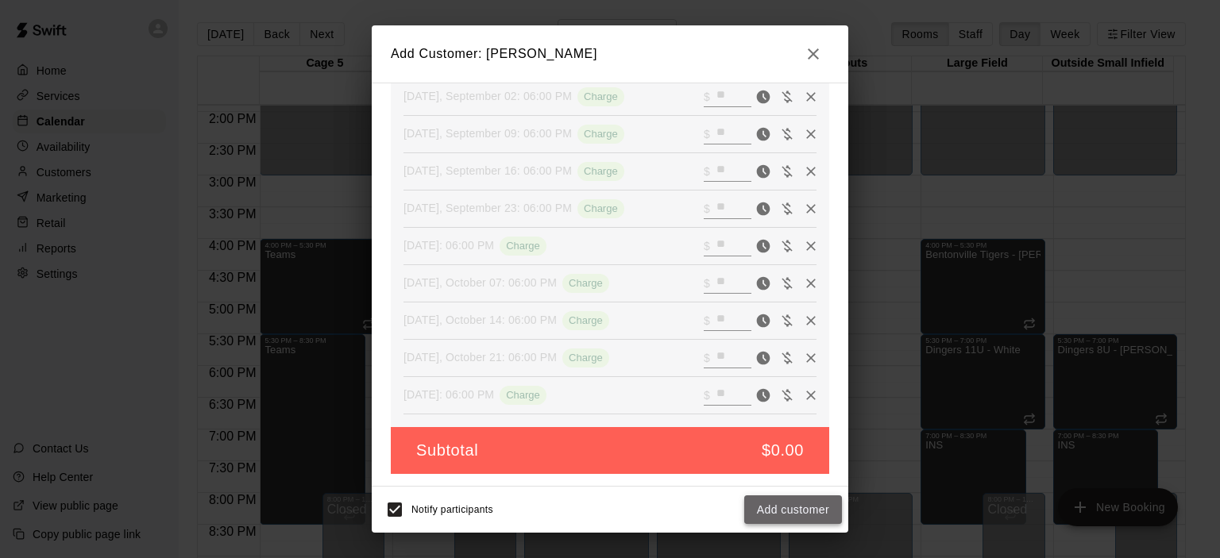
click at [770, 508] on button "Add customer" at bounding box center [793, 510] width 98 height 29
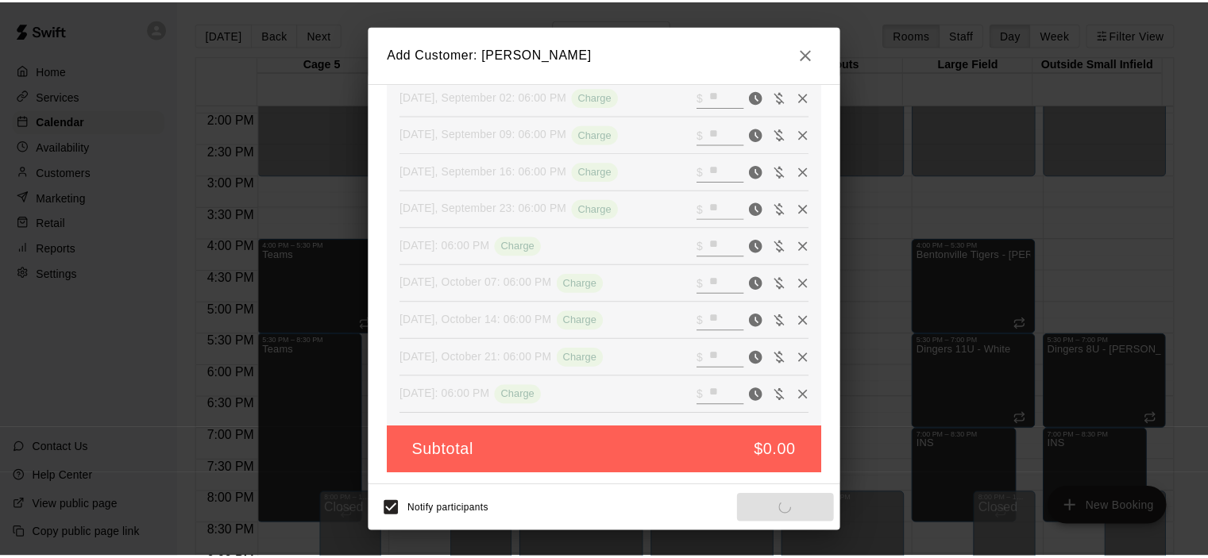
scroll to position [246, 0]
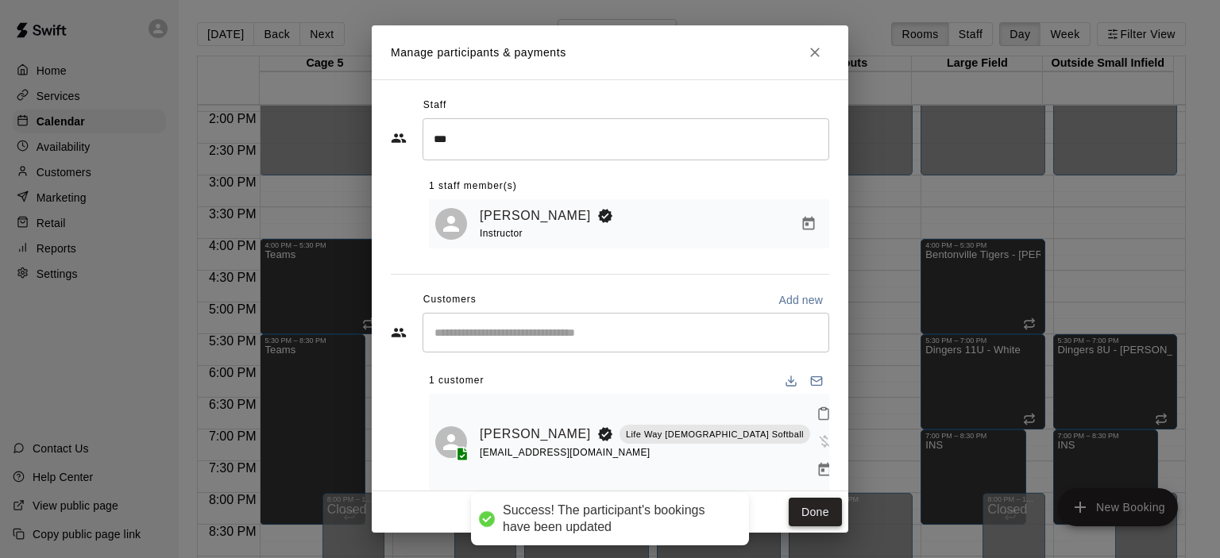
click at [804, 498] on button "Done" at bounding box center [815, 512] width 53 height 29
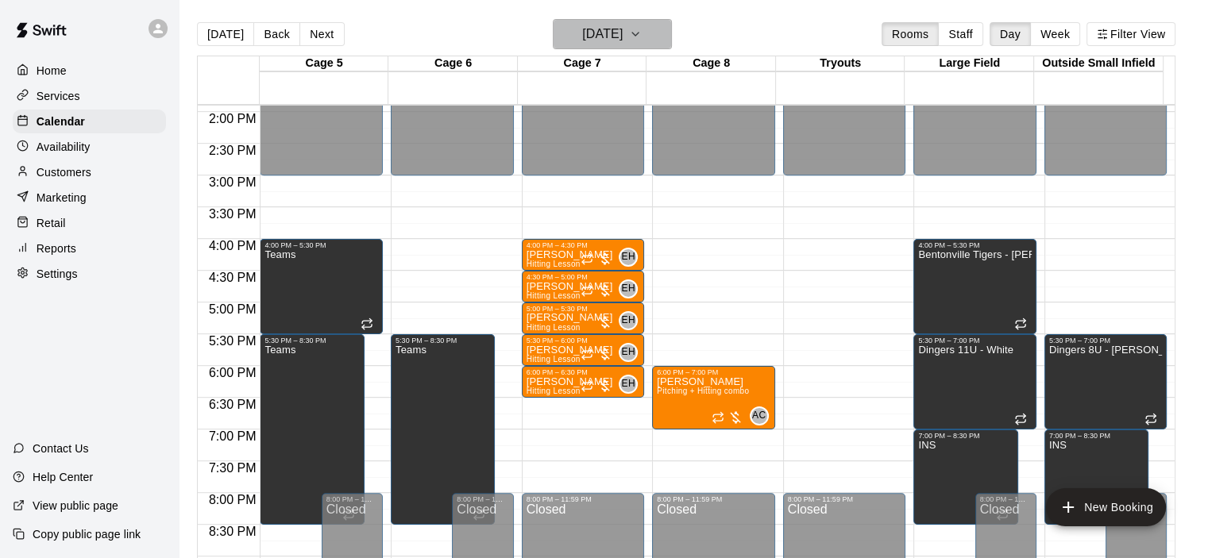
click at [623, 27] on h6 "Tuesday Sep 02" at bounding box center [602, 34] width 41 height 22
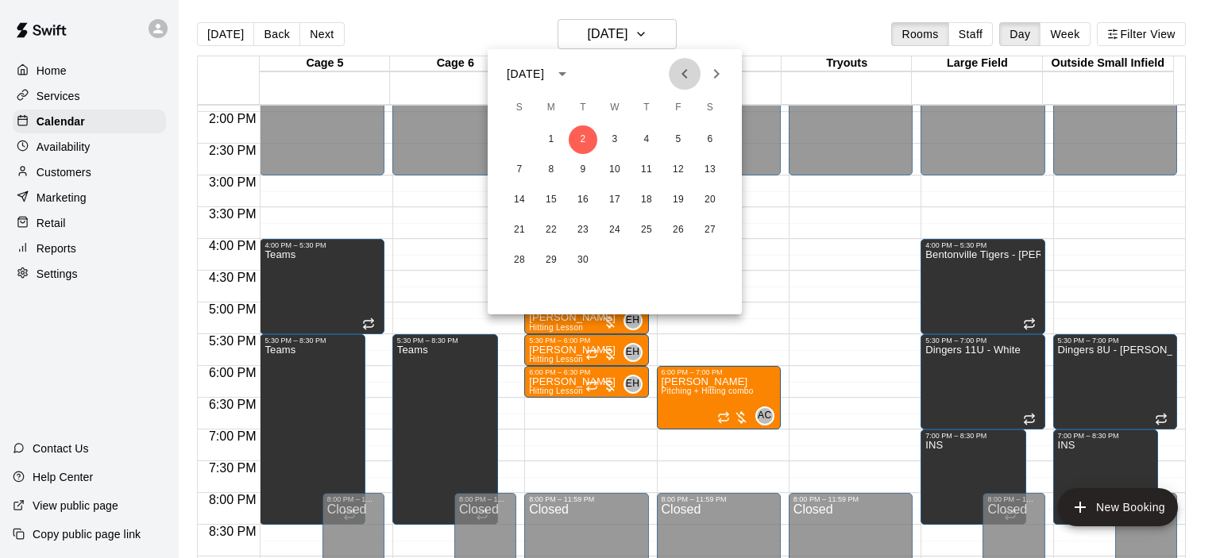
click at [677, 69] on icon "Previous month" at bounding box center [684, 73] width 19 height 19
click at [646, 231] on button "21" at bounding box center [646, 230] width 29 height 29
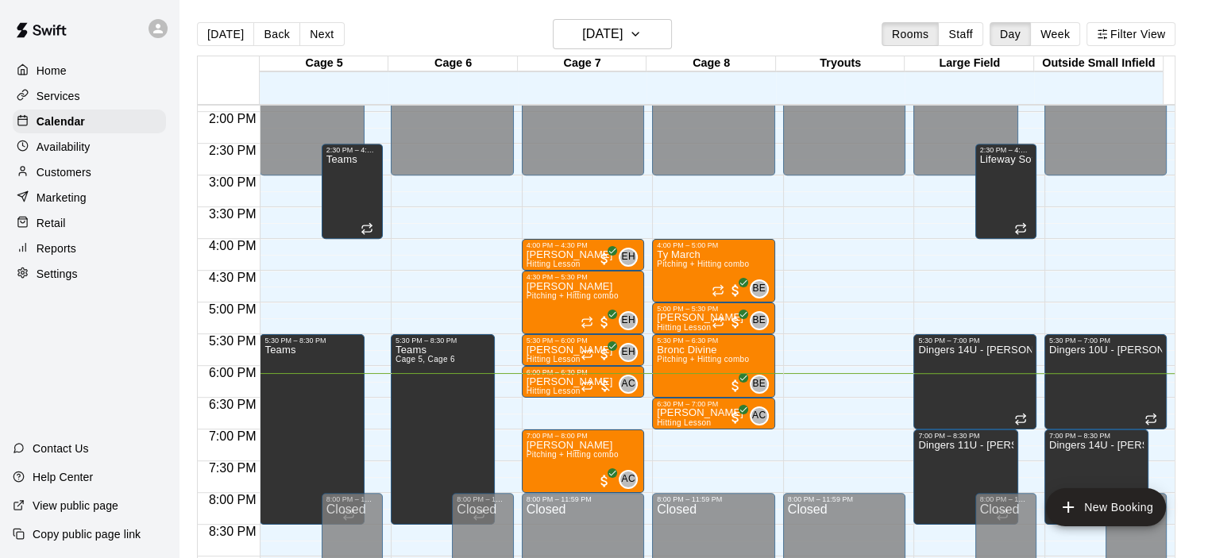
click at [631, 50] on div "Today Back Next Thursday Aug 21 Rooms Staff Day Week Filter View" at bounding box center [686, 37] width 978 height 37
click at [623, 41] on h6 "Thursday Aug 21" at bounding box center [602, 34] width 41 height 22
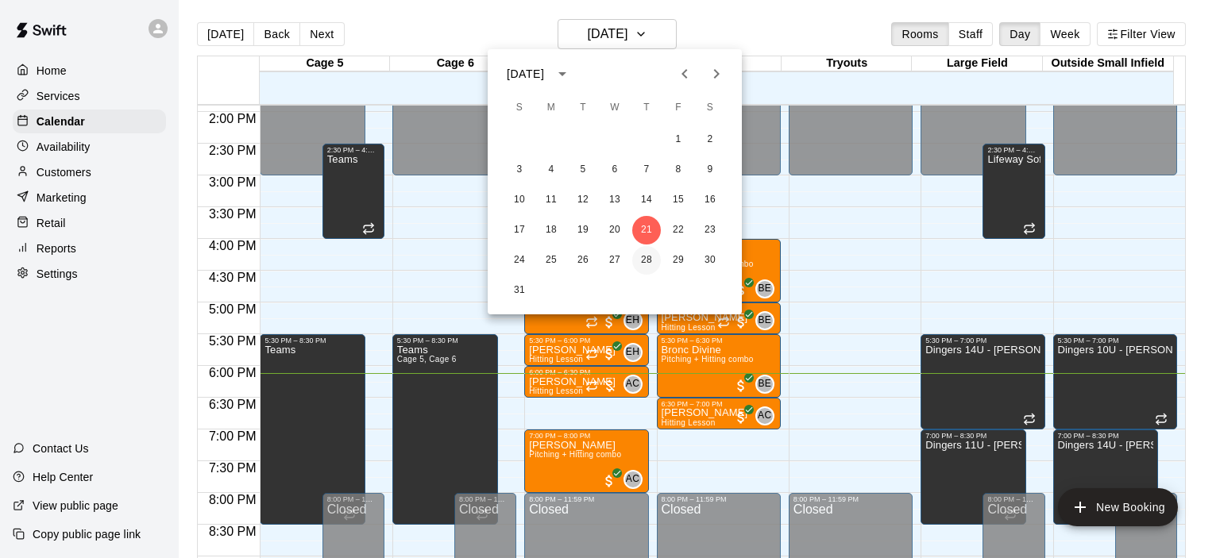
click at [658, 256] on button "28" at bounding box center [646, 260] width 29 height 29
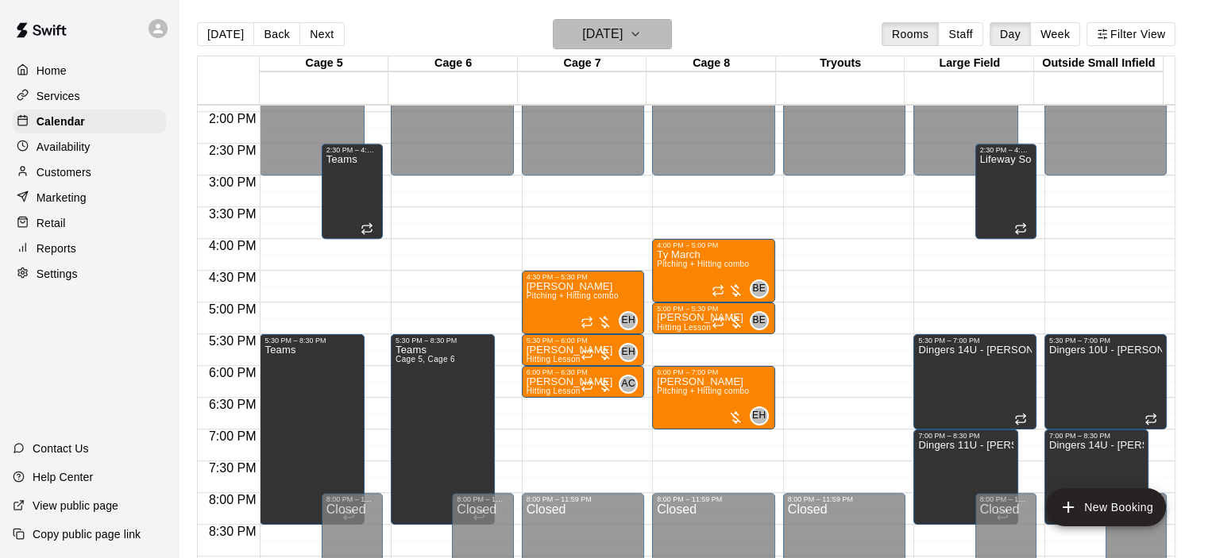
click at [611, 36] on h6 "Thursday Aug 28" at bounding box center [602, 34] width 41 height 22
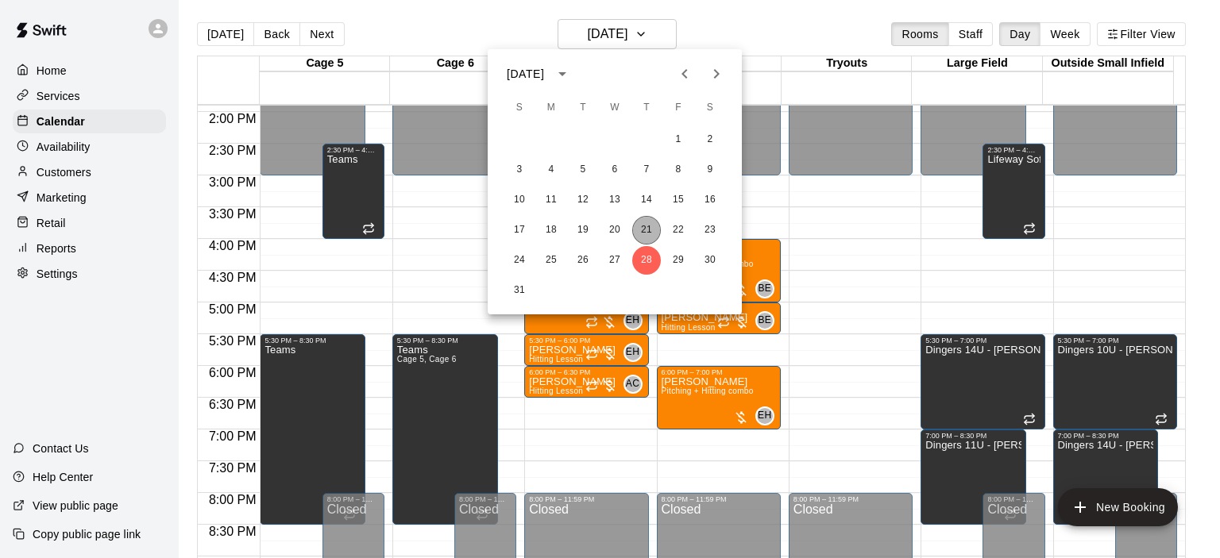
click at [638, 233] on button "21" at bounding box center [646, 230] width 29 height 29
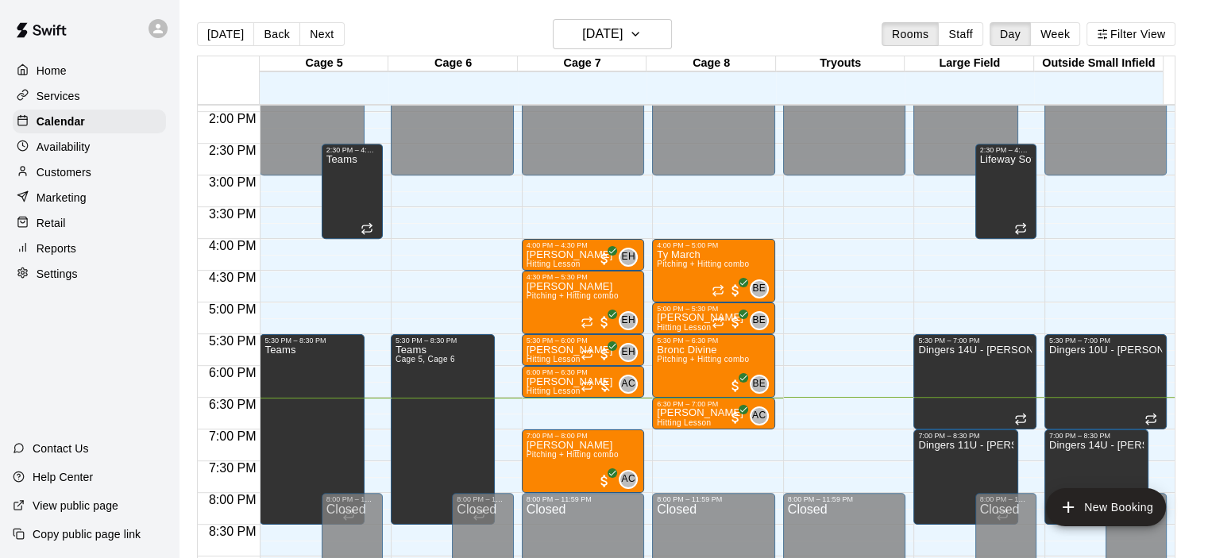
drag, startPoint x: 0, startPoint y: 34, endPoint x: 137, endPoint y: 28, distance: 136.7
click at [0, 35] on img at bounding box center [41, 30] width 83 height 48
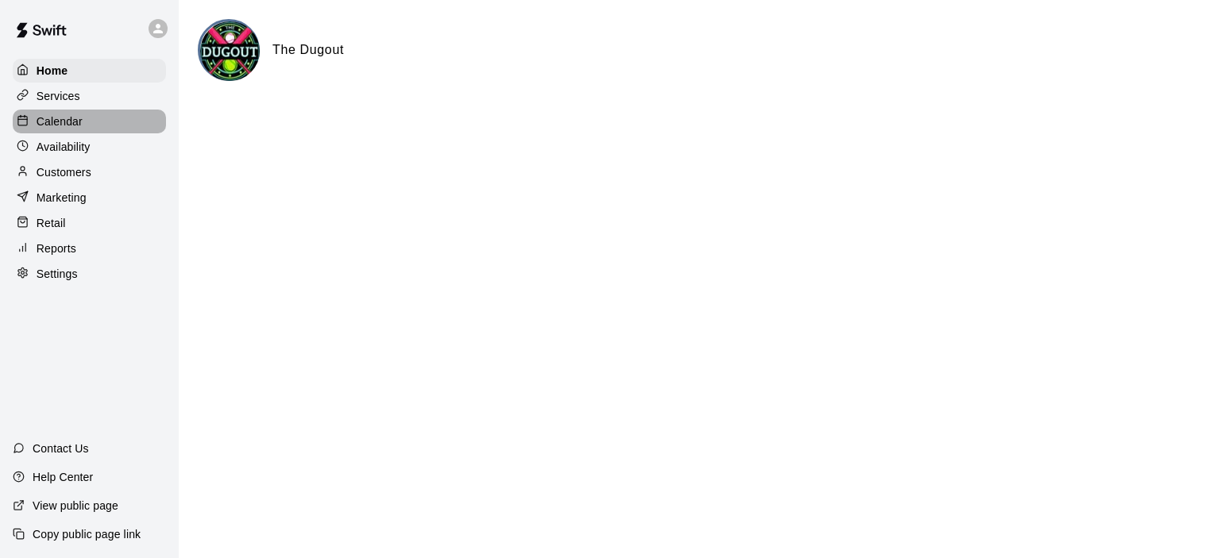
click at [71, 129] on p "Calendar" at bounding box center [60, 122] width 46 height 16
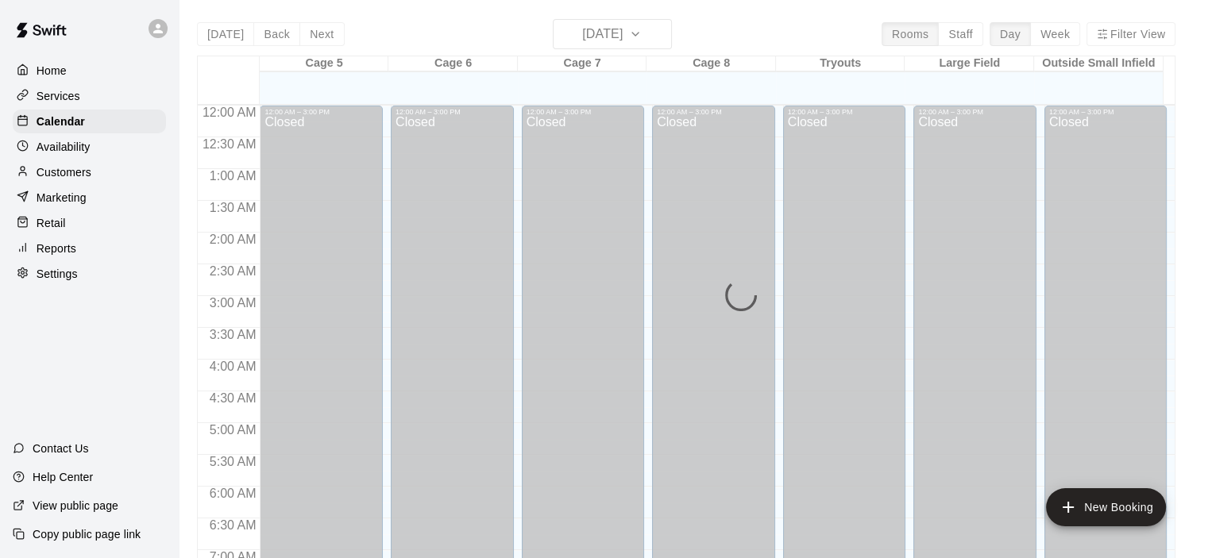
scroll to position [1005, 0]
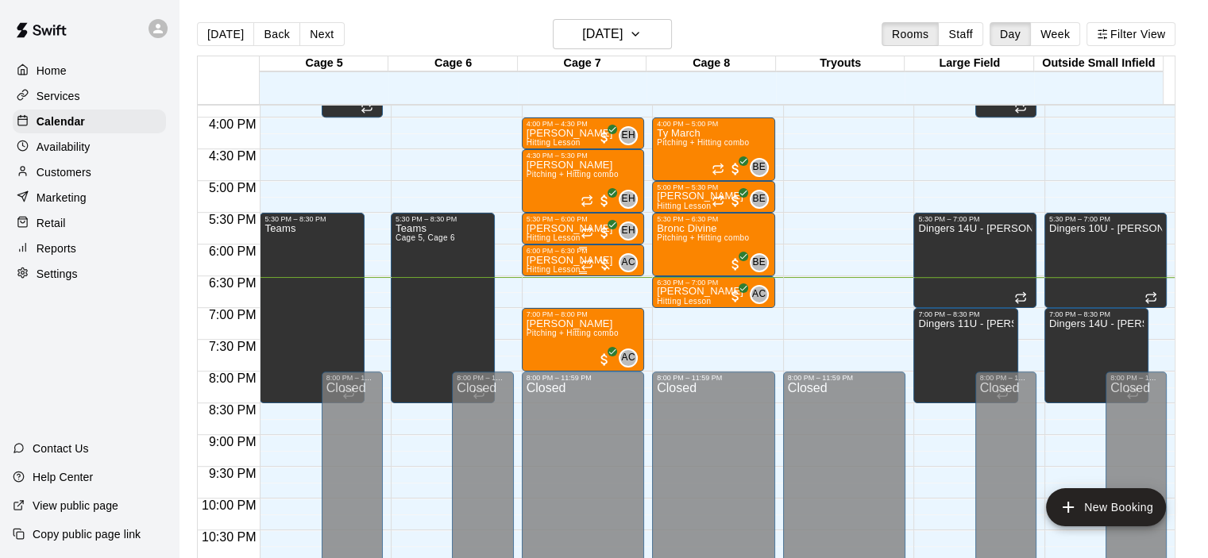
click at [600, 255] on div "AC 0" at bounding box center [609, 262] width 57 height 19
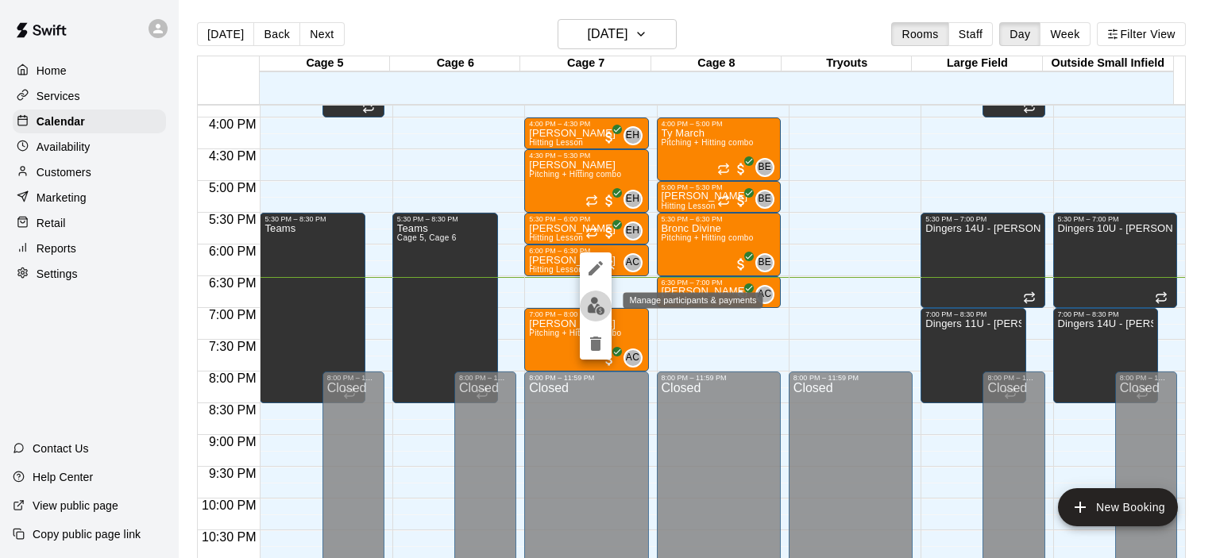
click at [596, 314] on img "edit" at bounding box center [596, 306] width 18 height 18
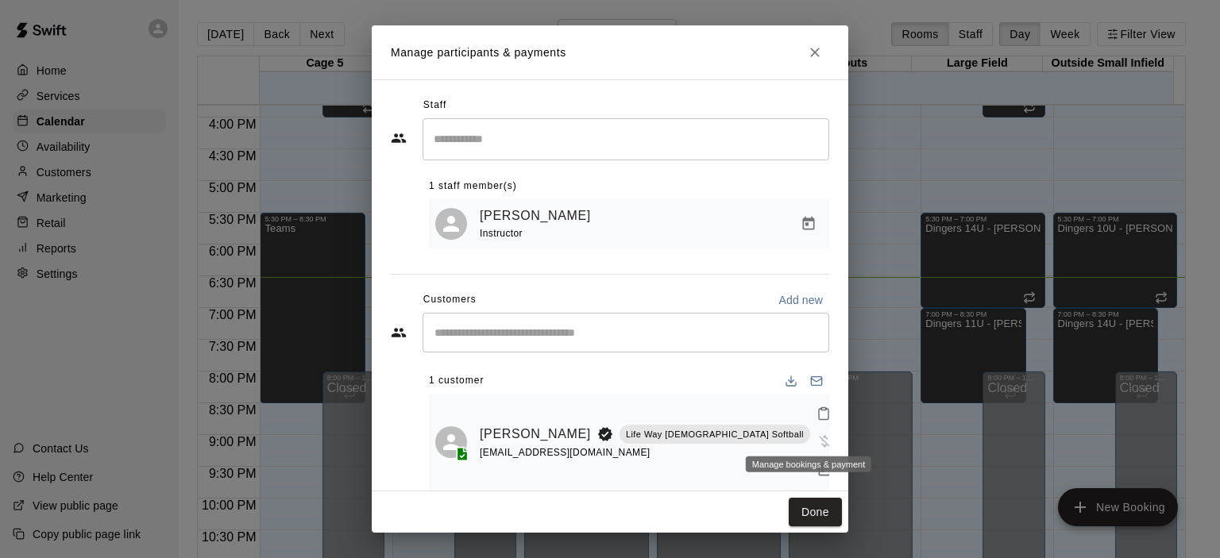
click at [818, 463] on icon "Manage bookings & payment" at bounding box center [824, 470] width 12 height 14
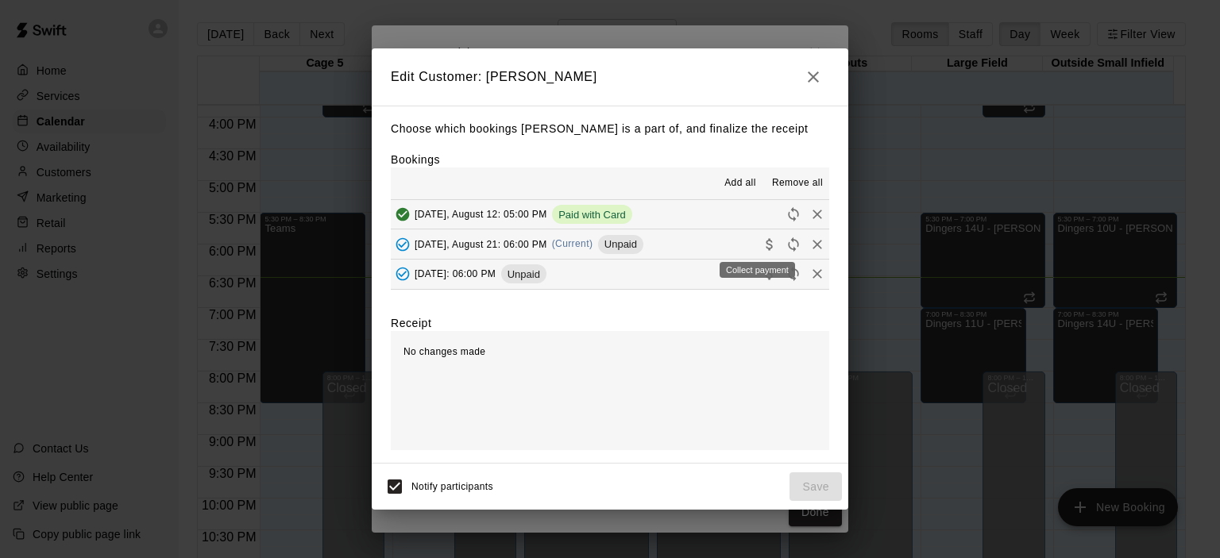
click at [762, 249] on icon "Collect payment" at bounding box center [770, 245] width 16 height 16
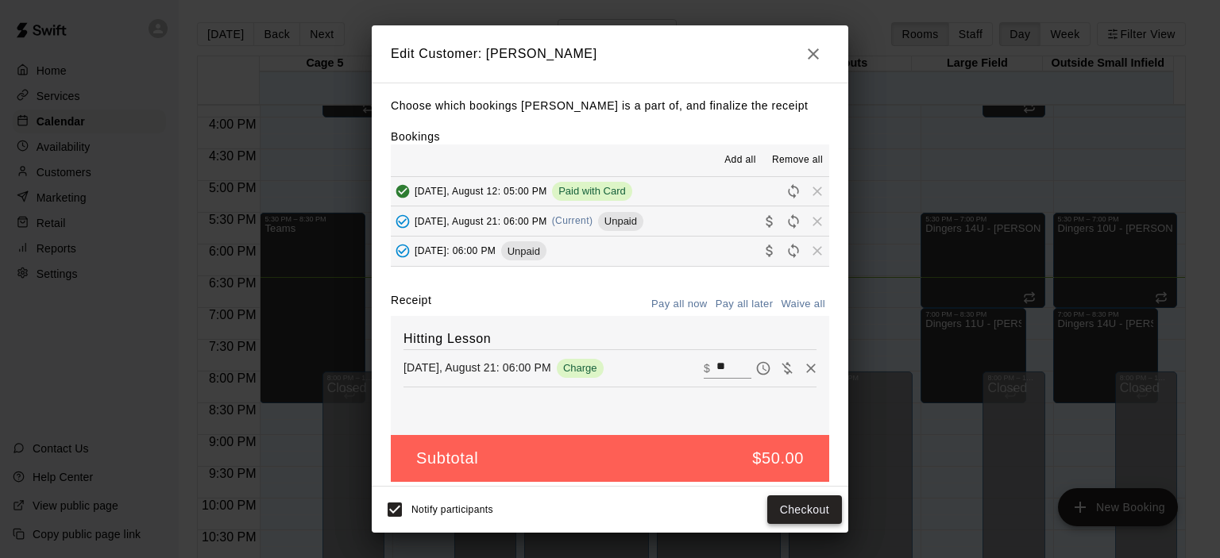
click at [812, 517] on button "Checkout" at bounding box center [804, 510] width 75 height 29
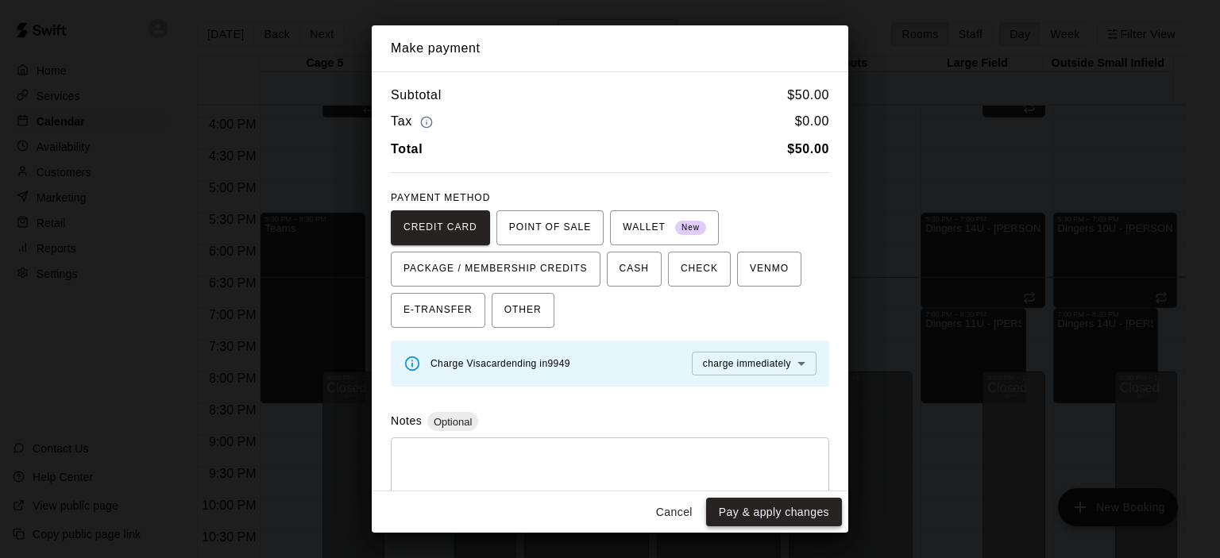
click at [831, 512] on button "Pay & apply changes" at bounding box center [774, 512] width 136 height 29
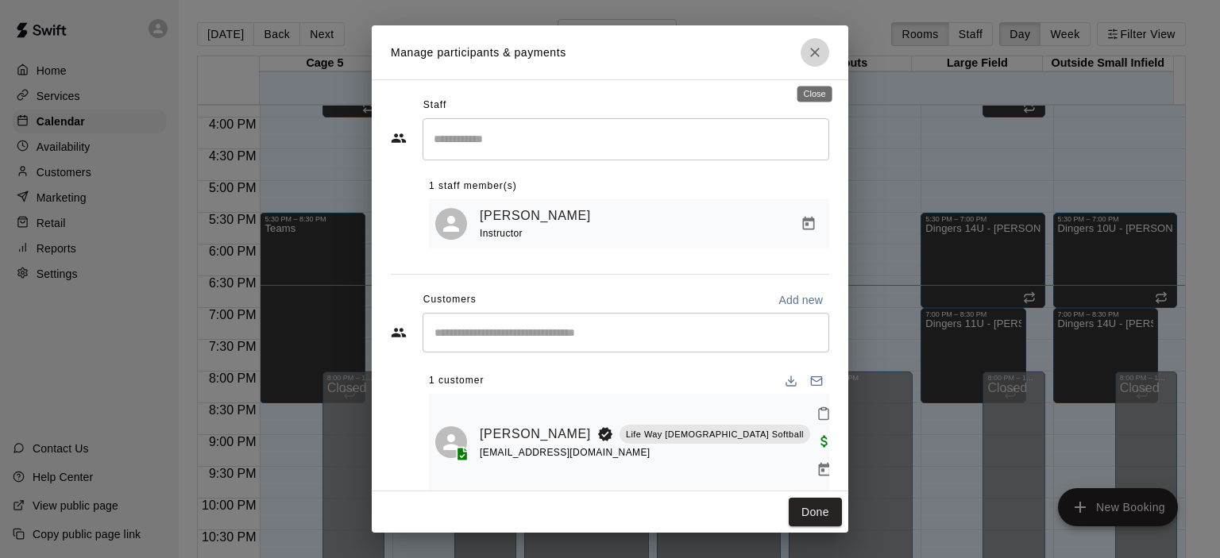
click at [806, 56] on button "Close" at bounding box center [814, 52] width 29 height 29
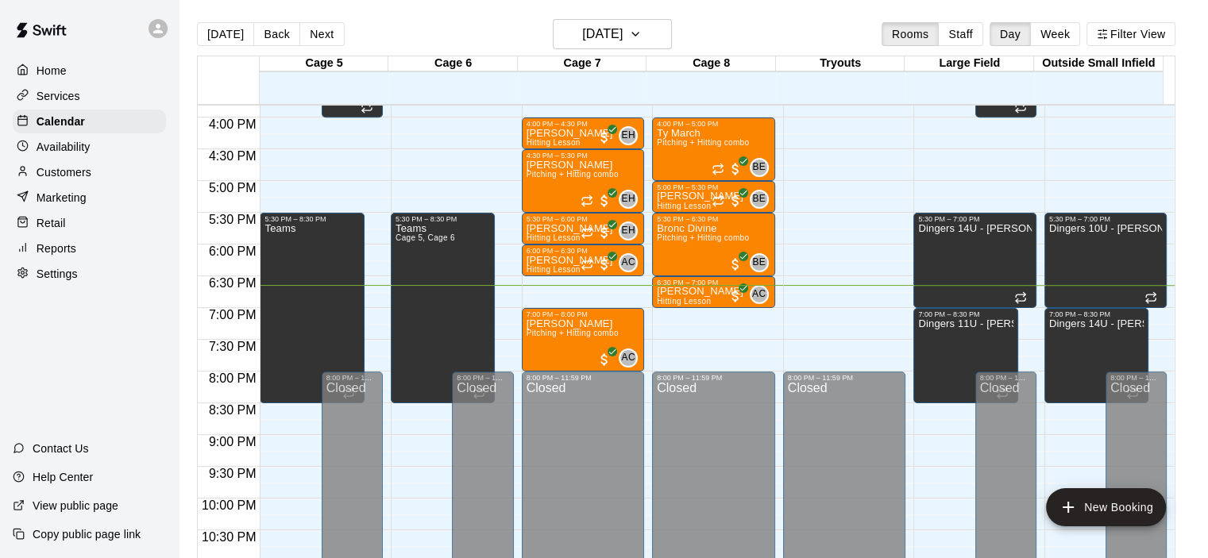
scroll to position [1053, 0]
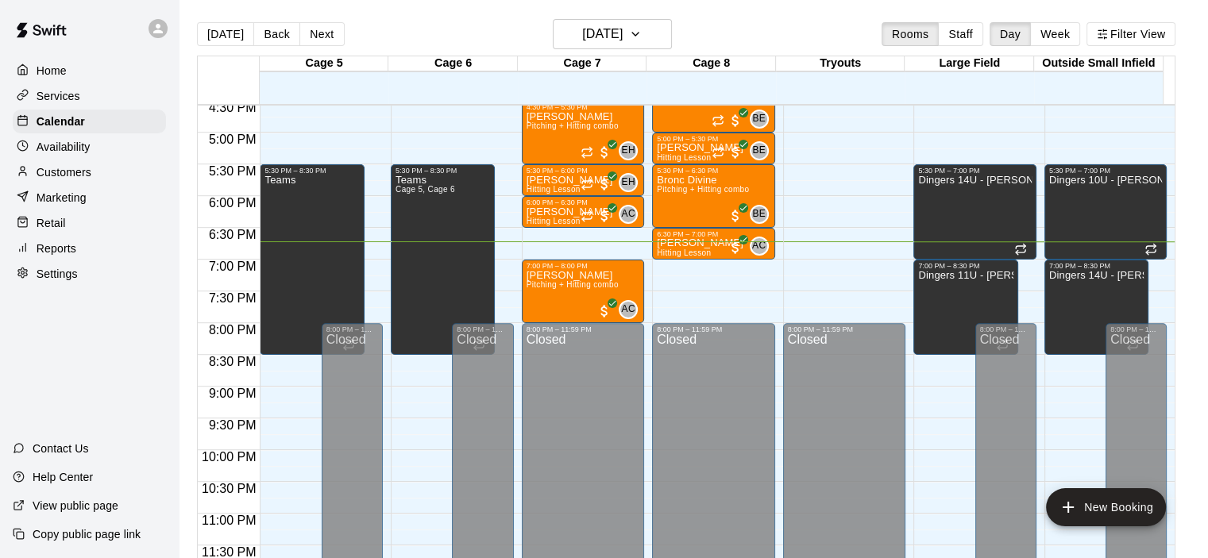
drag, startPoint x: 556, startPoint y: 25, endPoint x: 559, endPoint y: 3, distance: 22.5
click at [559, 3] on main "Today Back Next Thursday Aug 21 Rooms Staff Day Week Filter View Cage 5 21 Thu …" at bounding box center [693, 292] width 1029 height 584
click at [582, 33] on h6 "Thursday Aug 21" at bounding box center [602, 34] width 41 height 22
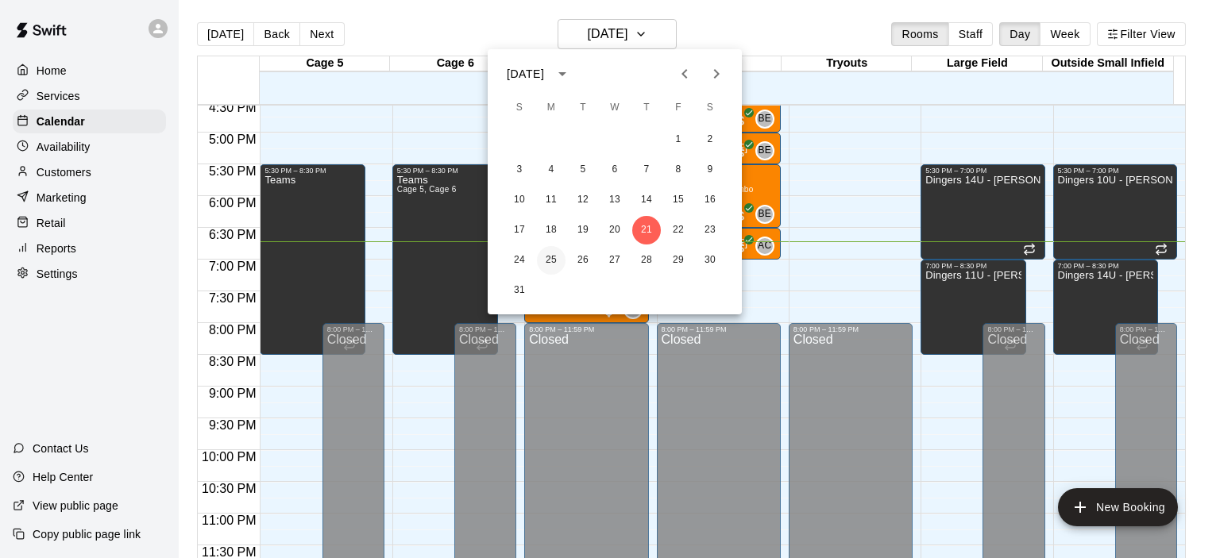
click at [553, 262] on button "25" at bounding box center [551, 260] width 29 height 29
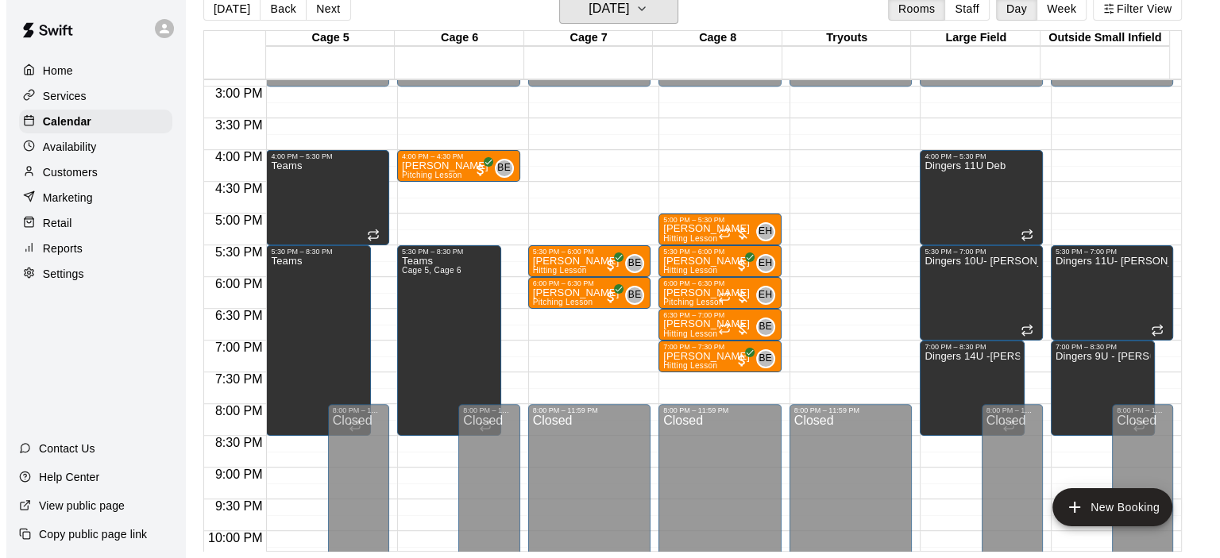
scroll to position [937, 0]
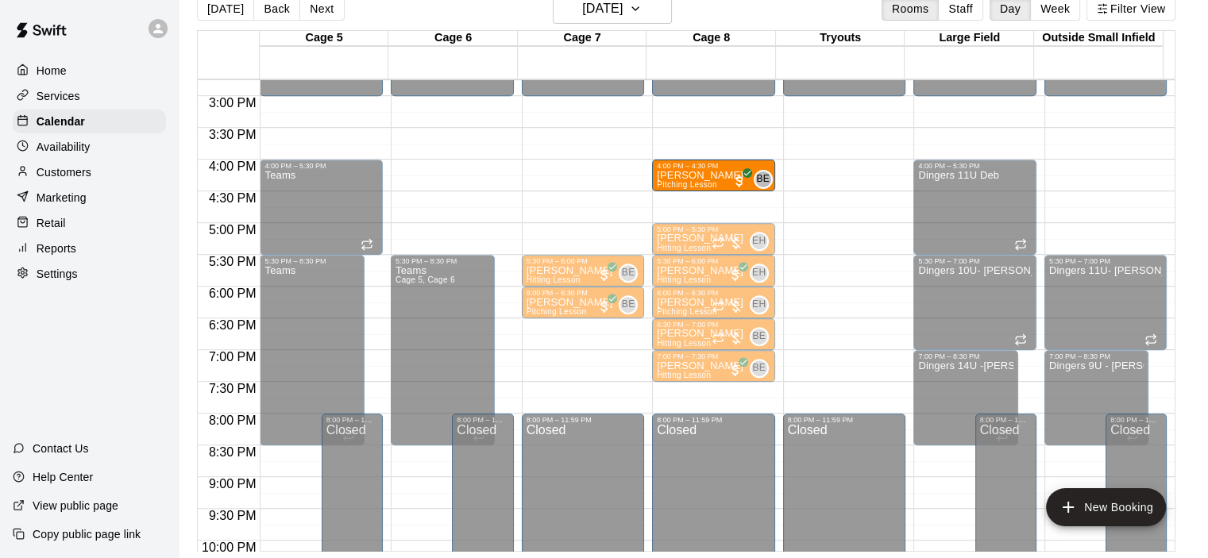
drag, startPoint x: 420, startPoint y: 176, endPoint x: 697, endPoint y: 187, distance: 277.3
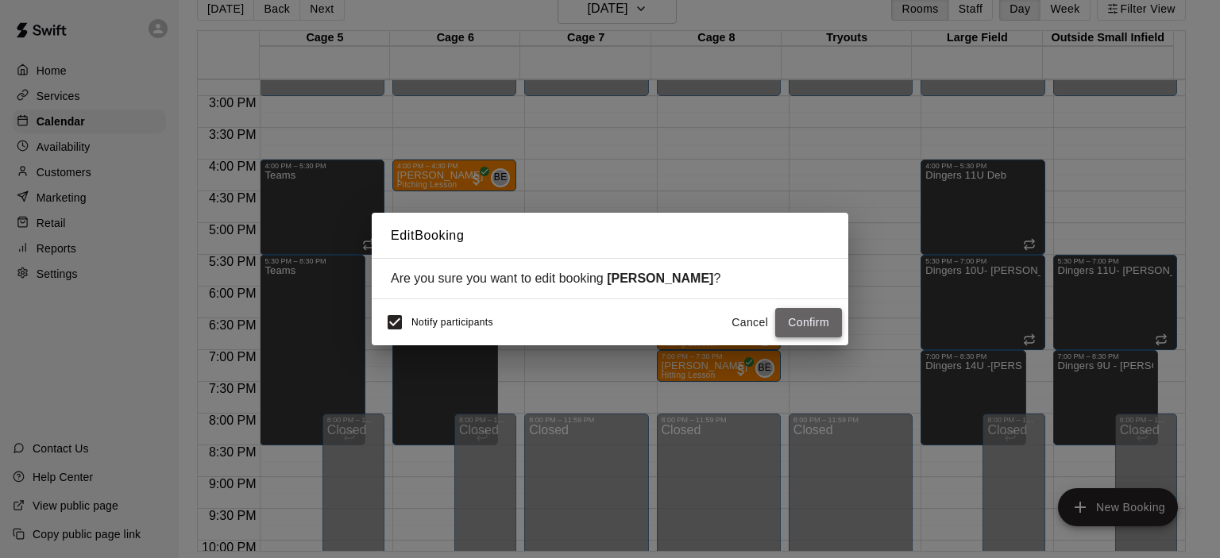
click at [793, 324] on button "Confirm" at bounding box center [808, 322] width 67 height 29
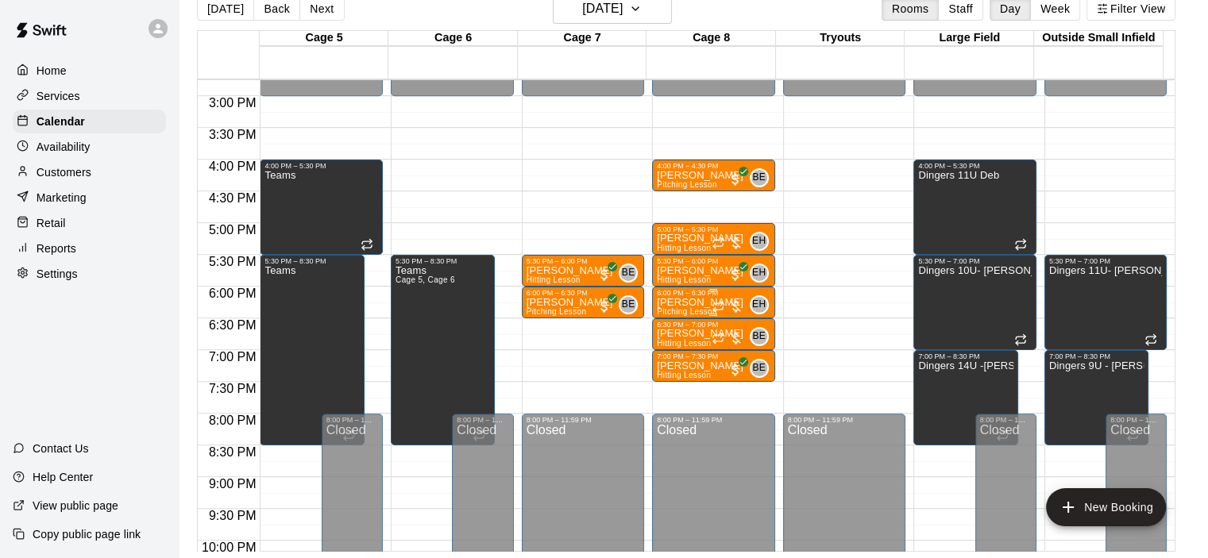
click at [666, 296] on div "6:00 PM – 6:30 PM" at bounding box center [714, 293] width 114 height 8
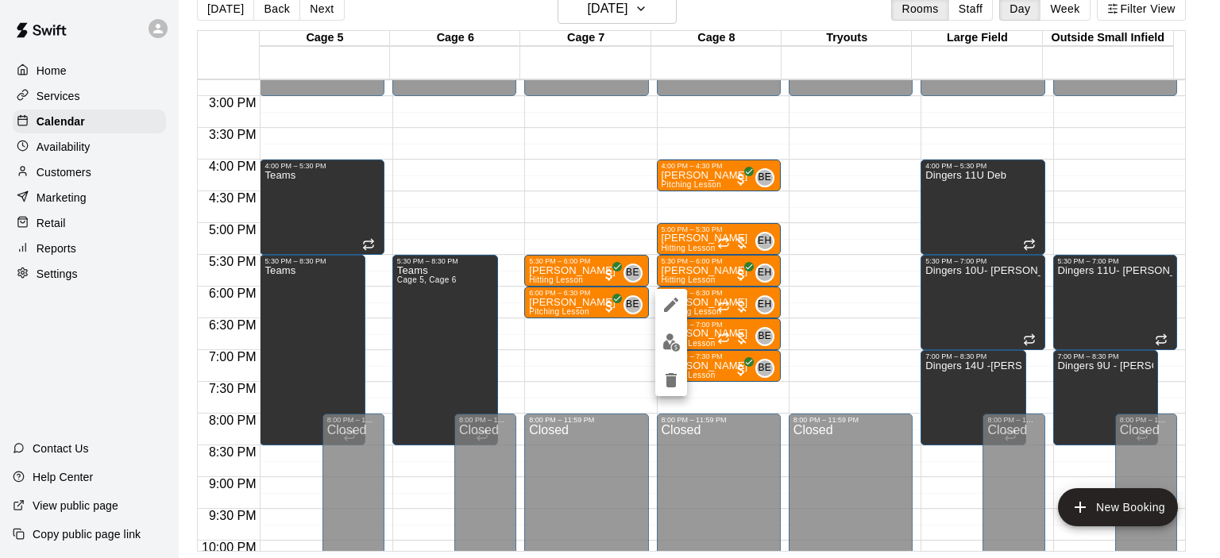
click at [493, 10] on div at bounding box center [610, 279] width 1220 height 558
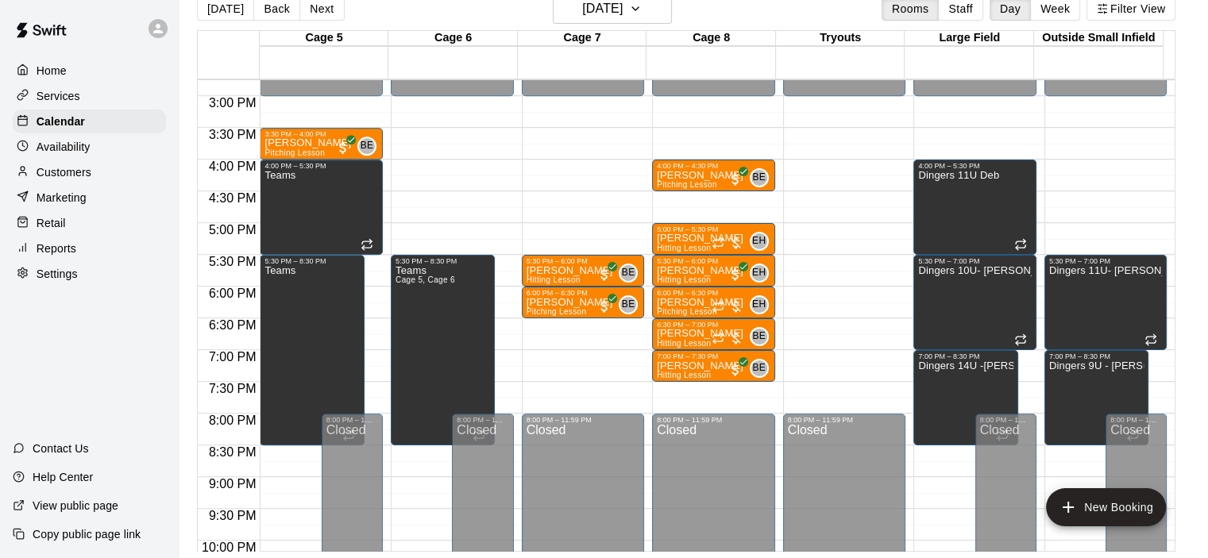
click at [474, 32] on div "Cage 6" at bounding box center [452, 38] width 129 height 15
click at [582, 11] on h6 "Monday Aug 25" at bounding box center [602, 9] width 41 height 22
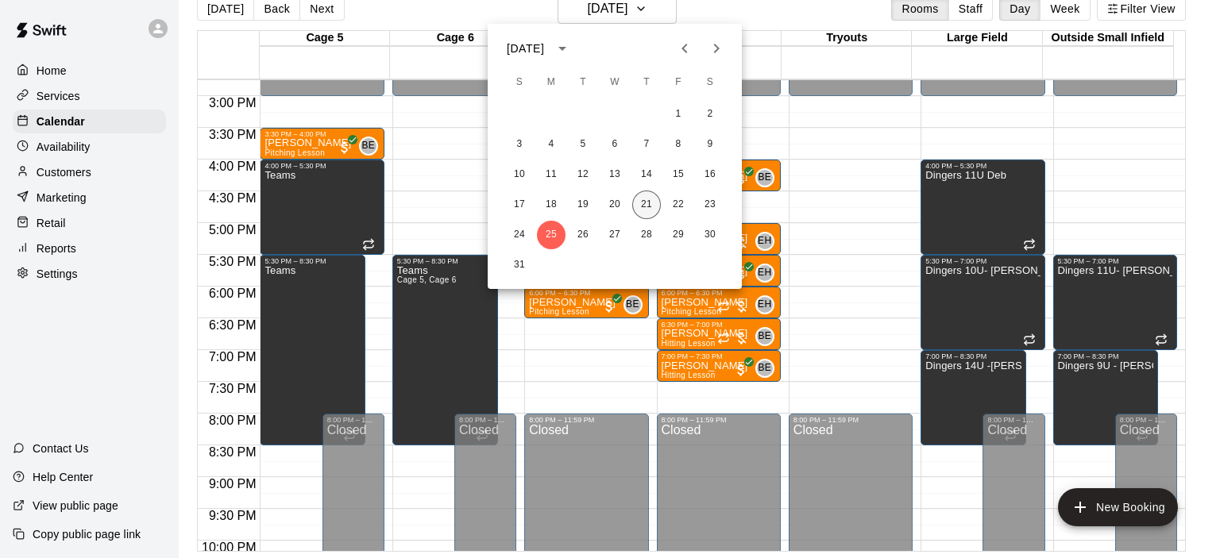
click at [635, 210] on button "21" at bounding box center [646, 205] width 29 height 29
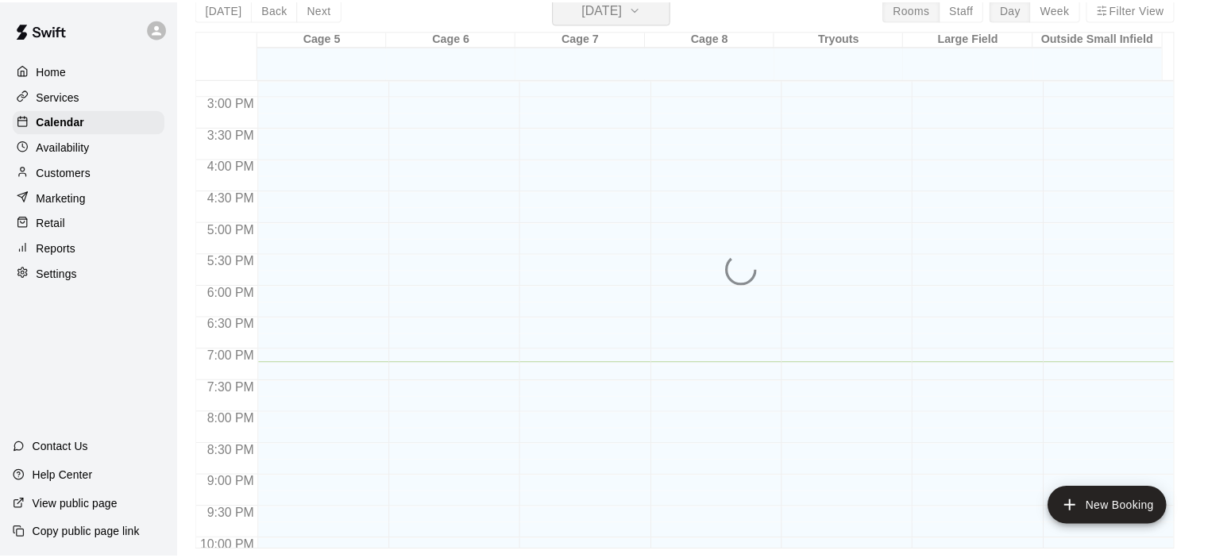
scroll to position [19, 0]
